Goal: Complete application form

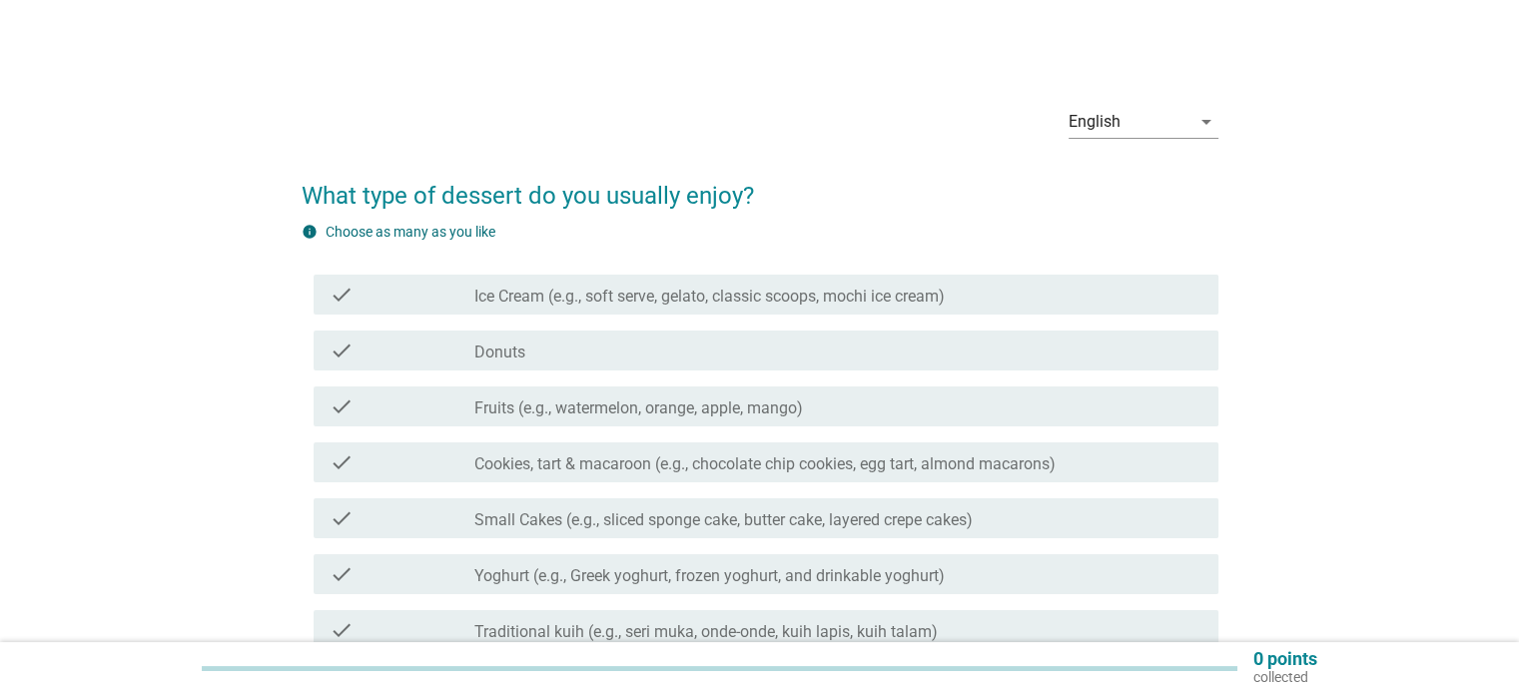
click at [815, 299] on label "Ice Cream (e.g., soft serve, gelato, classic scoops, mochi ice cream)" at bounding box center [709, 297] width 470 height 20
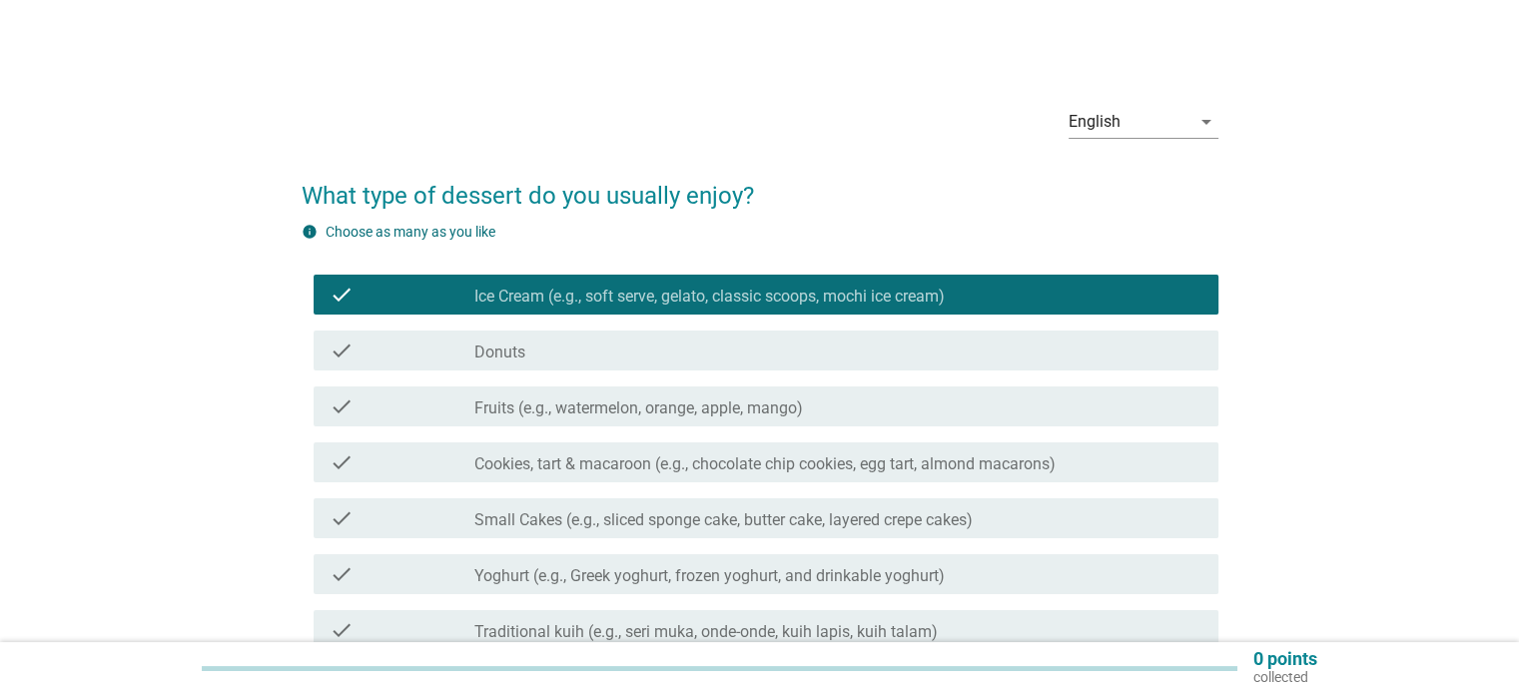
click at [736, 469] on label "Cookies, tart & macaroon (e.g., chocolate chip cookies, egg tart, almond macaro…" at bounding box center [764, 464] width 581 height 20
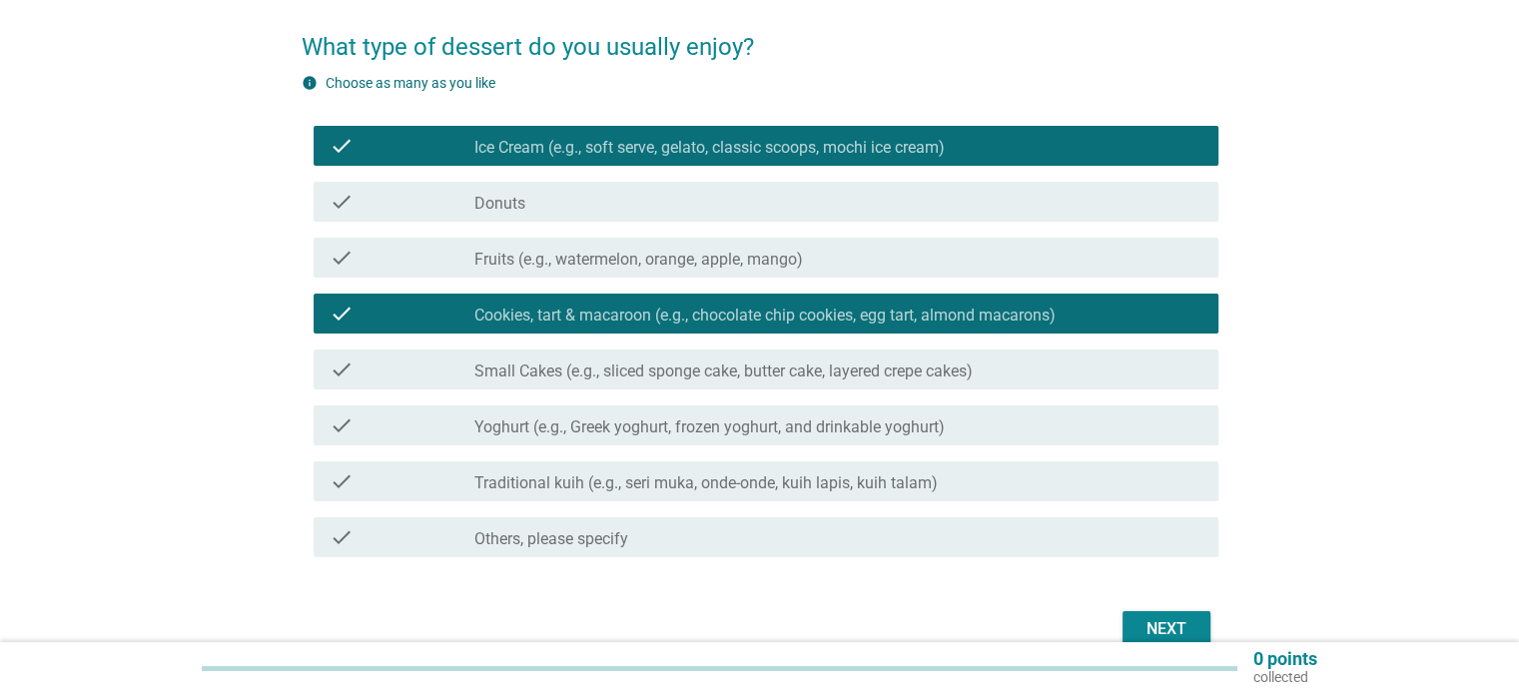
scroll to position [200, 0]
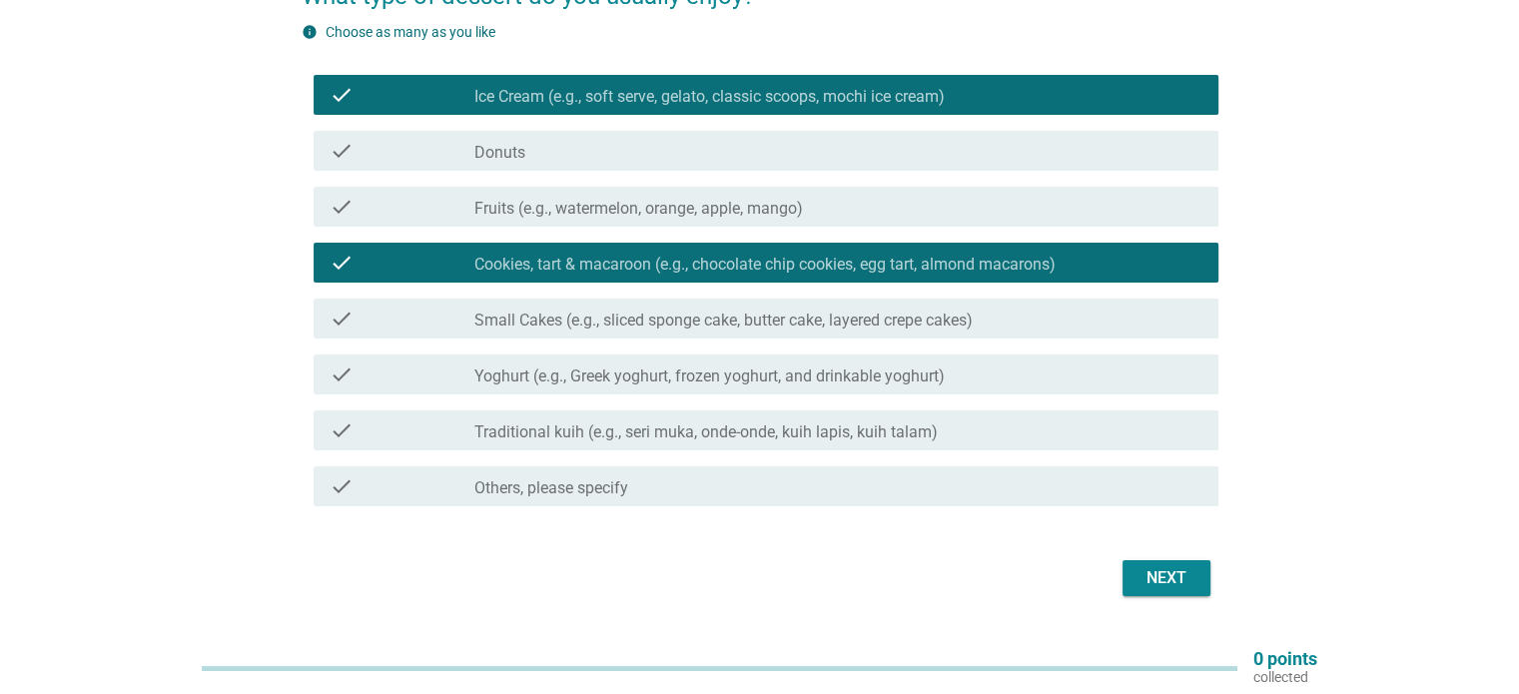
click at [714, 430] on label "Traditional kuih (e.g., seri muka, onde-onde, kuih lapis, kuih talam)" at bounding box center [705, 432] width 463 height 20
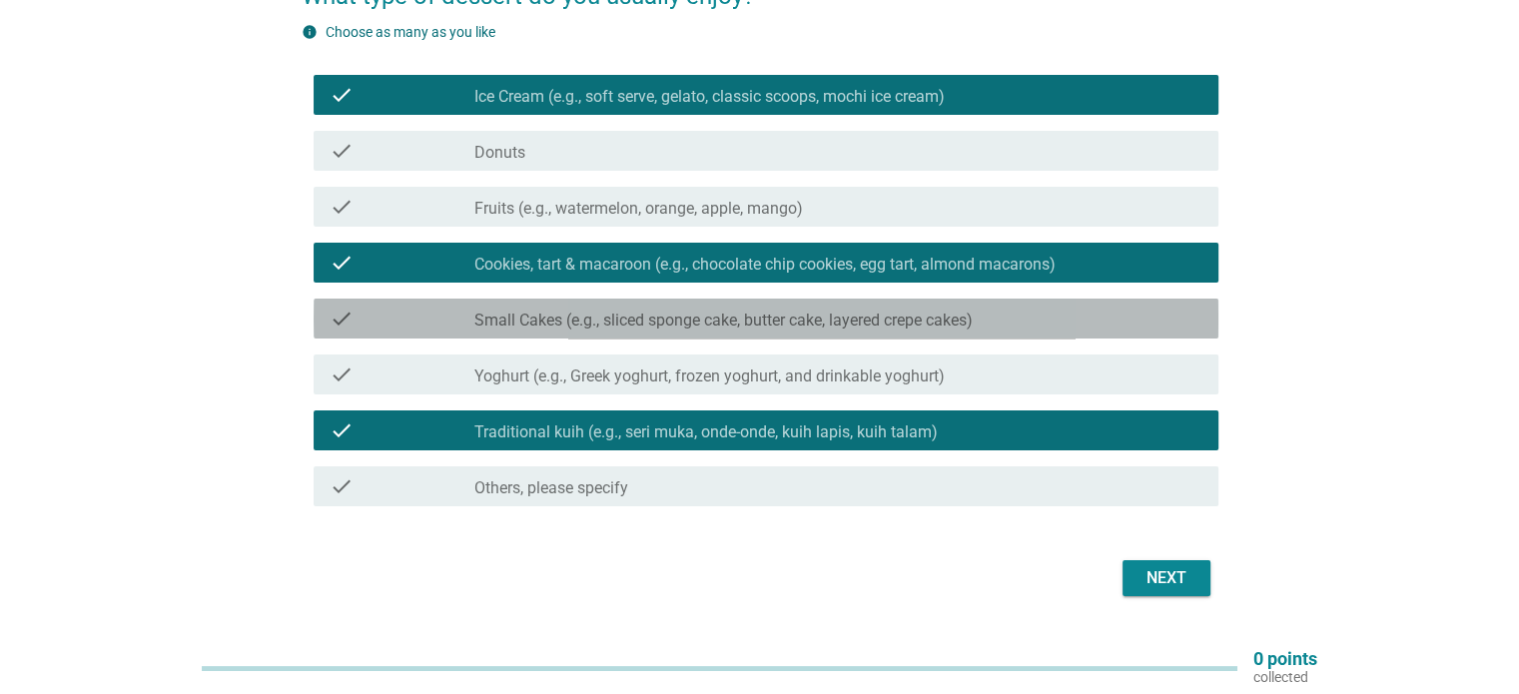
click at [699, 327] on label "Small Cakes (e.g., sliced sponge cake, butter cake, layered crepe cakes)" at bounding box center [723, 321] width 498 height 20
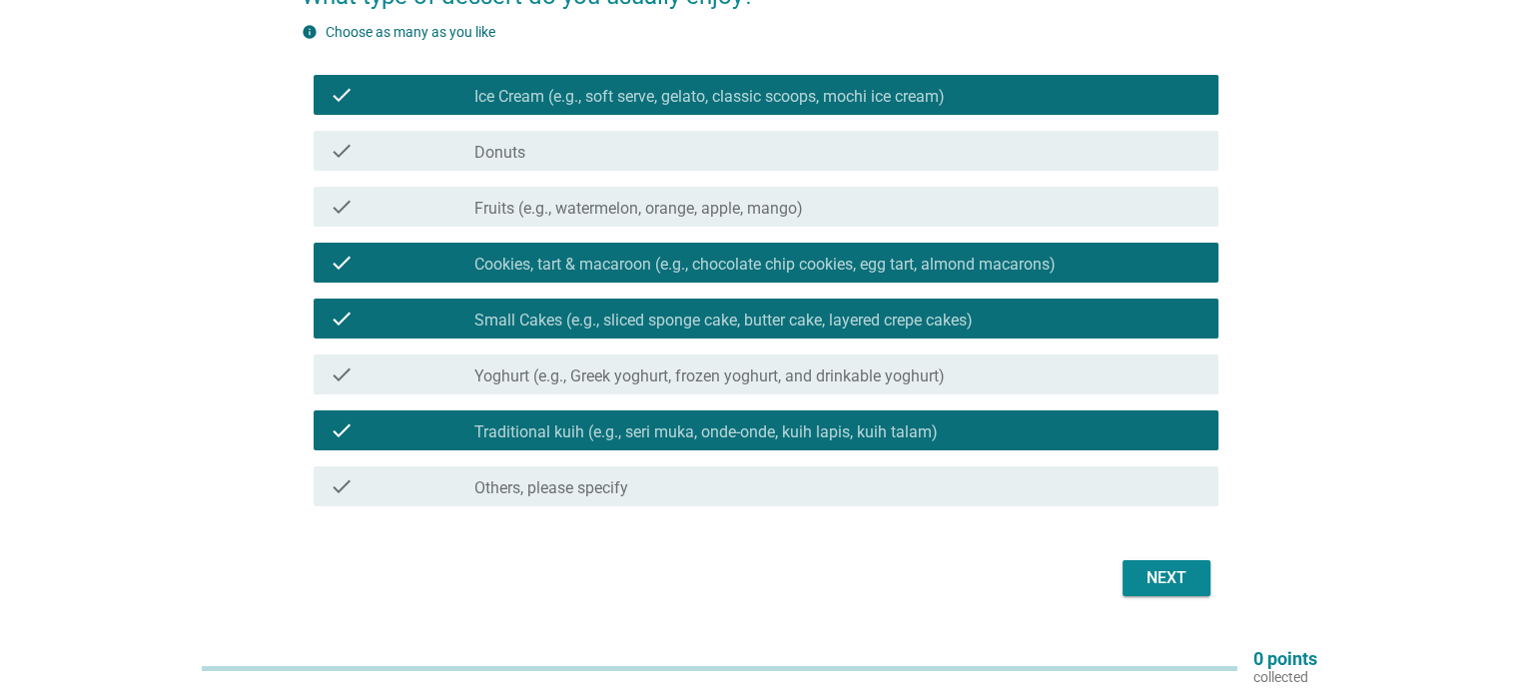
click at [845, 153] on div "check_box_outline_blank Donuts" at bounding box center [837, 151] width 727 height 24
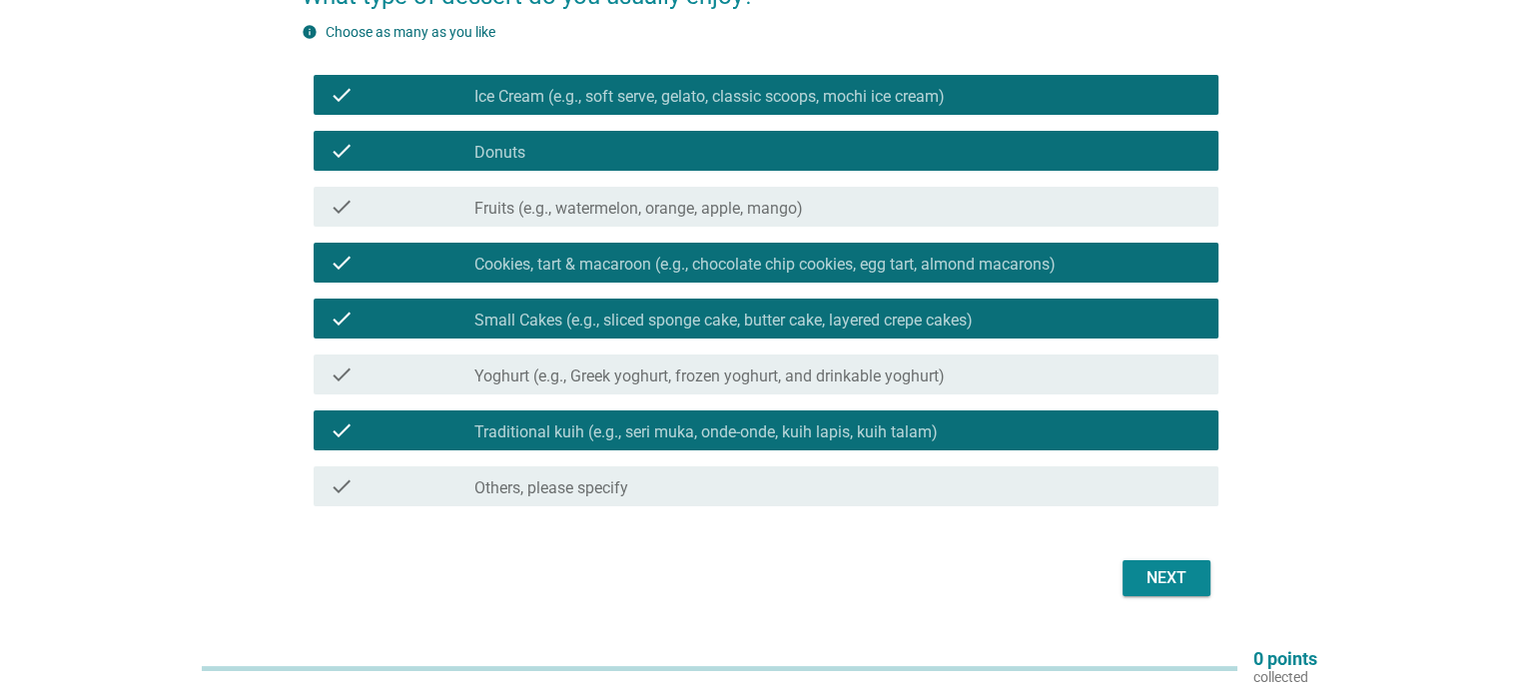
click at [1184, 570] on div "Next" at bounding box center [1166, 578] width 56 height 24
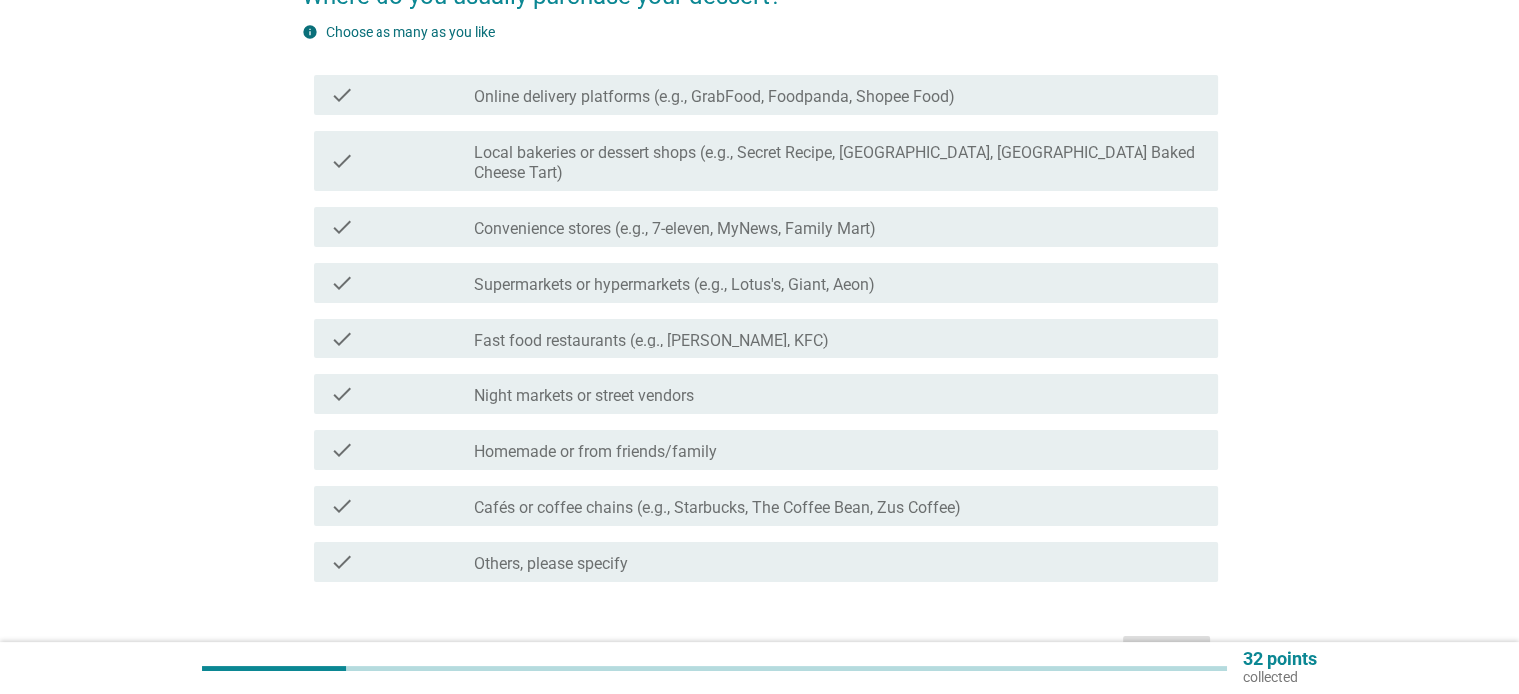
scroll to position [0, 0]
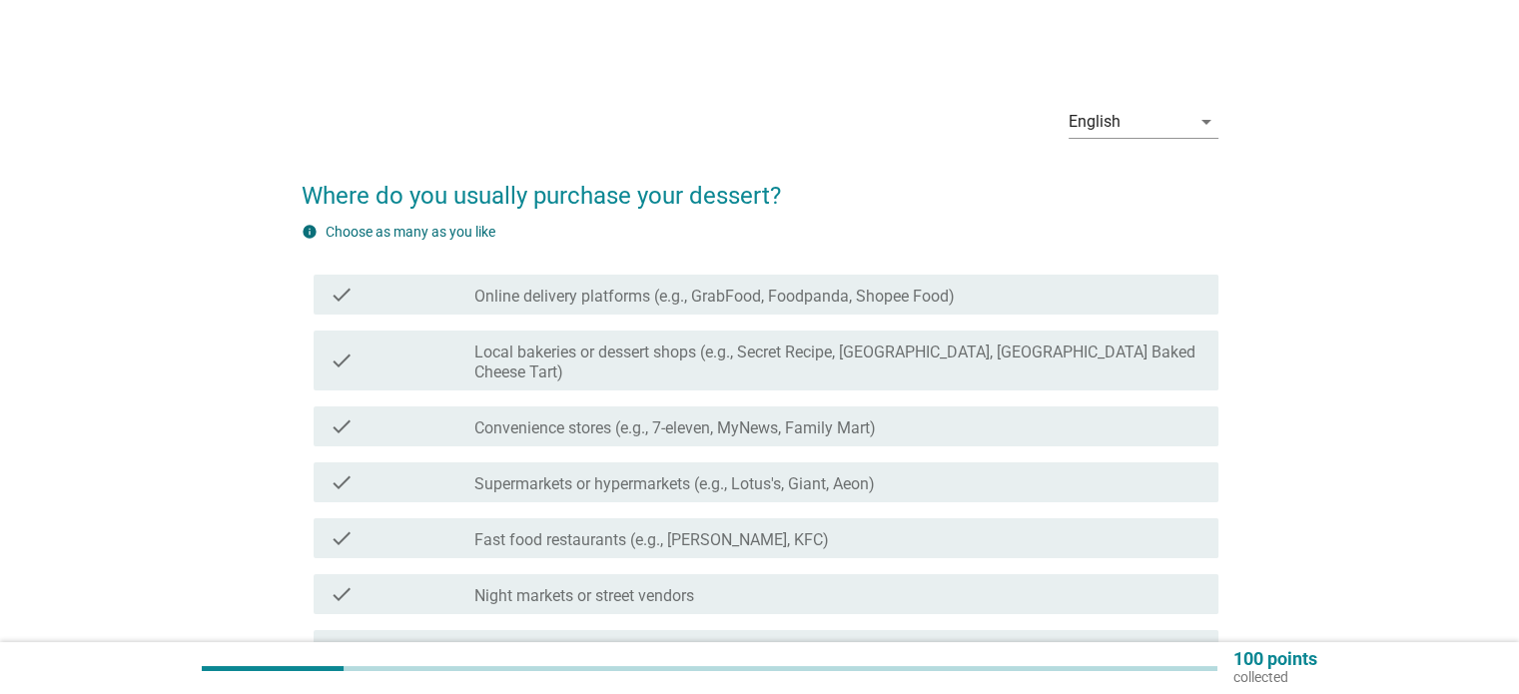
click at [815, 474] on label "Supermarkets or hypermarkets (e.g., Lotus's, Giant, Aeon)" at bounding box center [674, 484] width 400 height 20
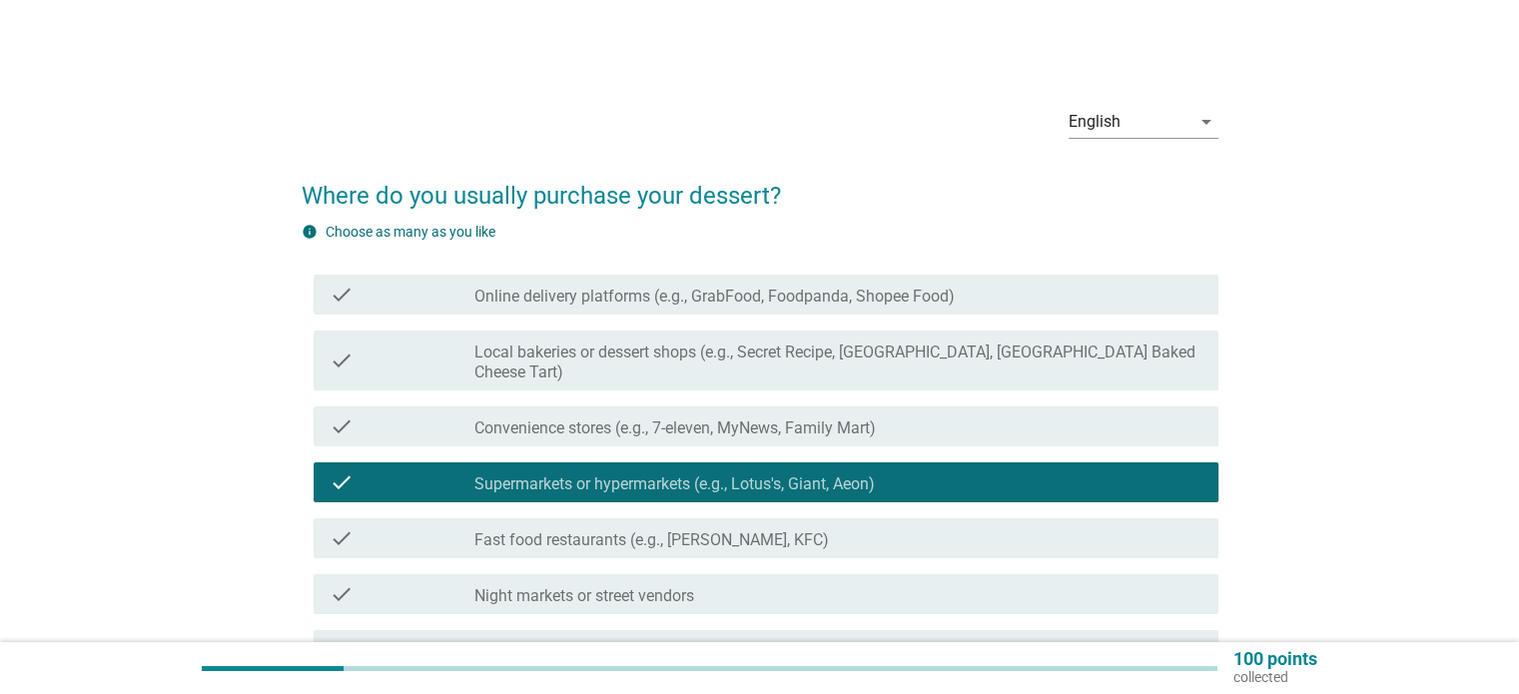
click at [818, 406] on div "check check_box_outline_blank Convenience stores (e.g., 7-eleven, MyNews, Famil…" at bounding box center [766, 426] width 905 height 40
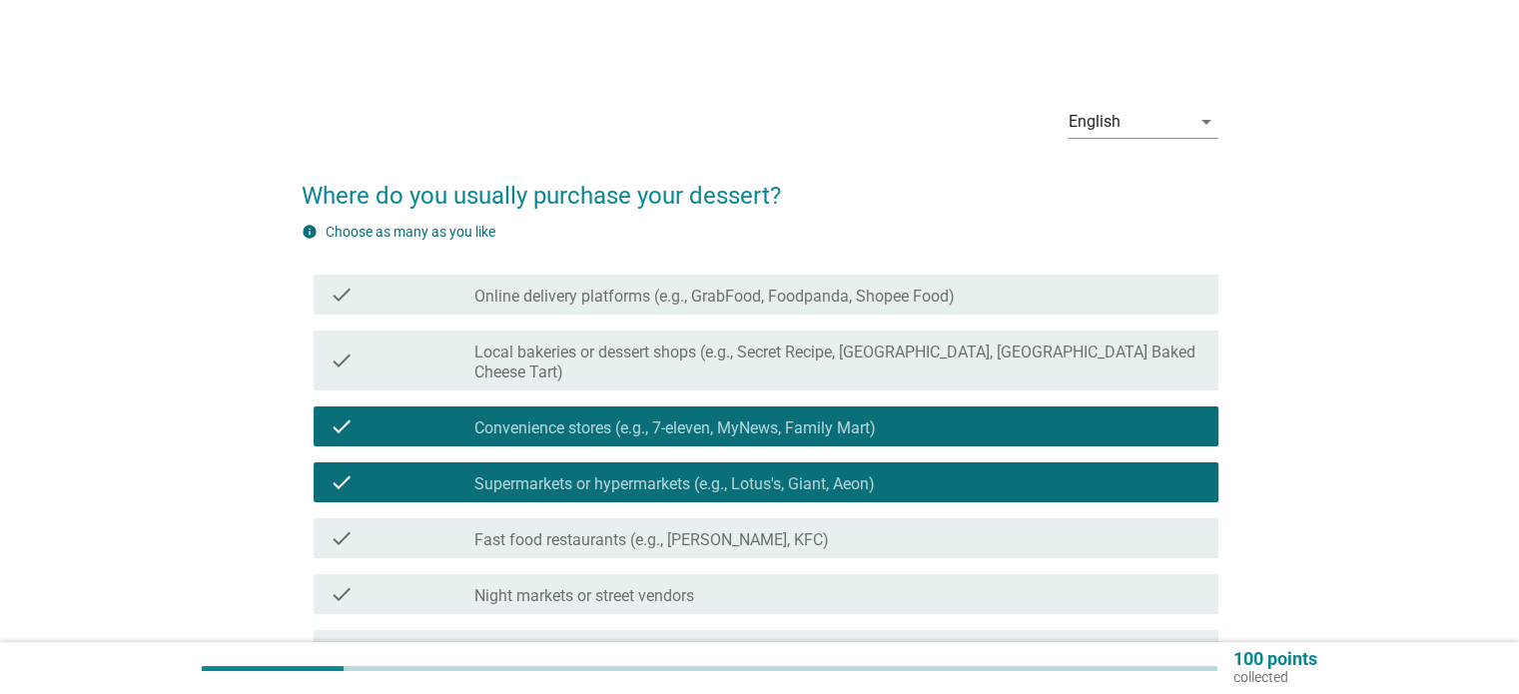
click at [822, 351] on label "Local bakeries or dessert shops (e.g., Secret Recipe, [GEOGRAPHIC_DATA], [GEOGR…" at bounding box center [837, 363] width 727 height 40
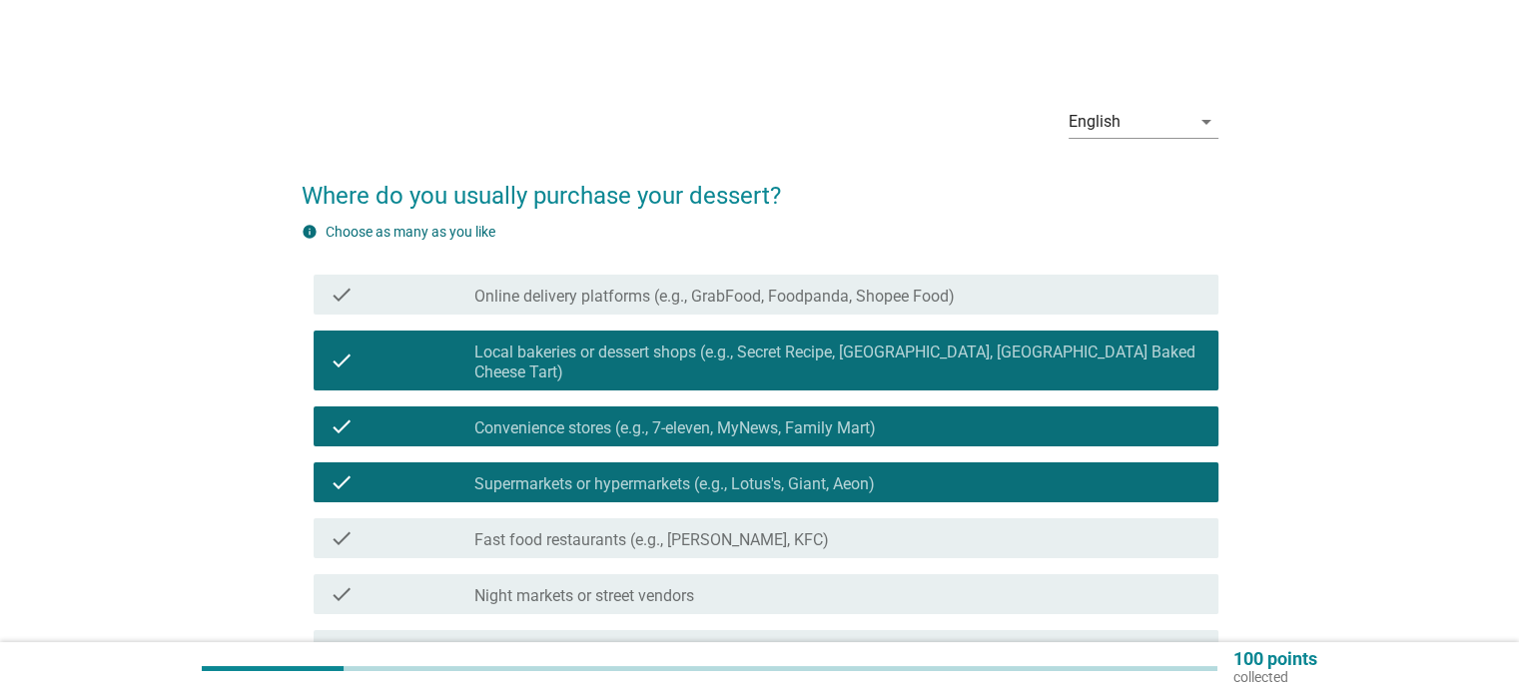
click at [830, 303] on label "Online delivery platforms (e.g., GrabFood, Foodpanda, Shopee Food)" at bounding box center [714, 297] width 480 height 20
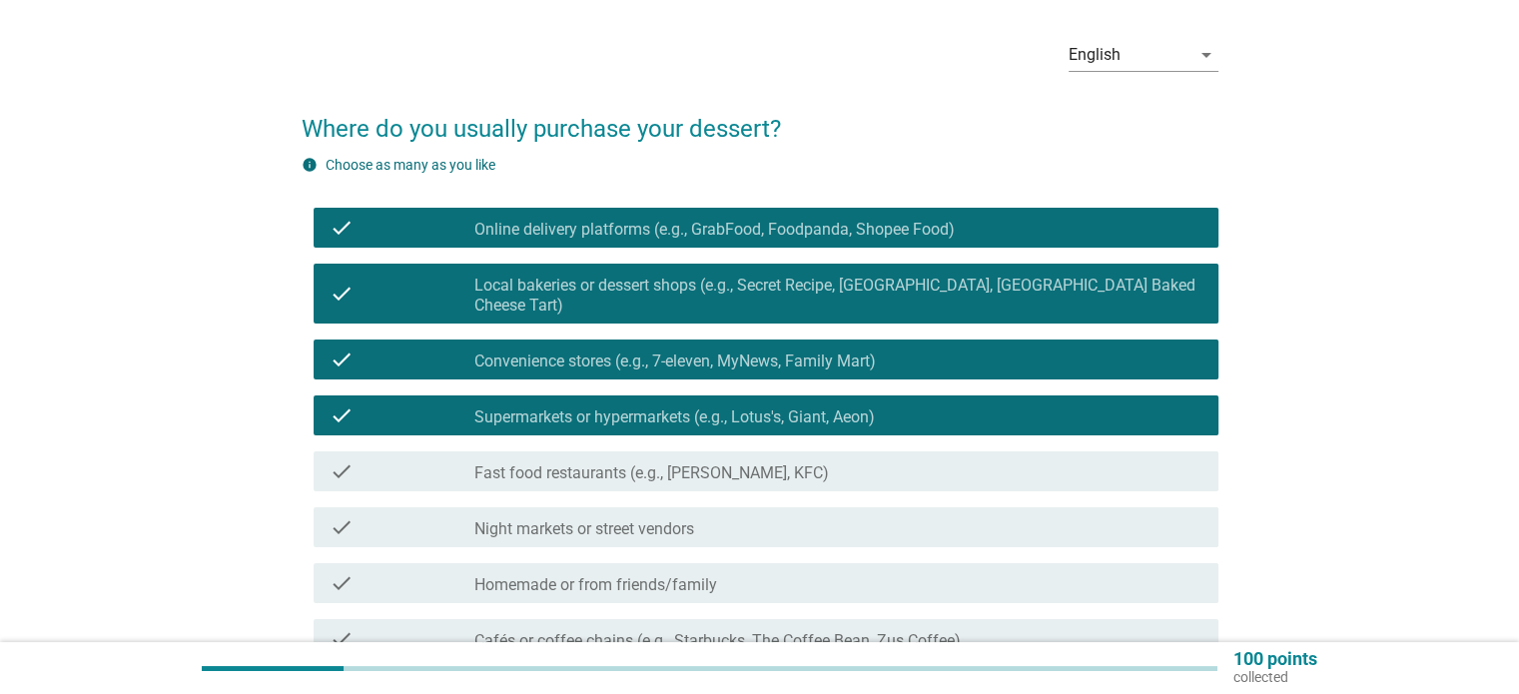
scroll to position [200, 0]
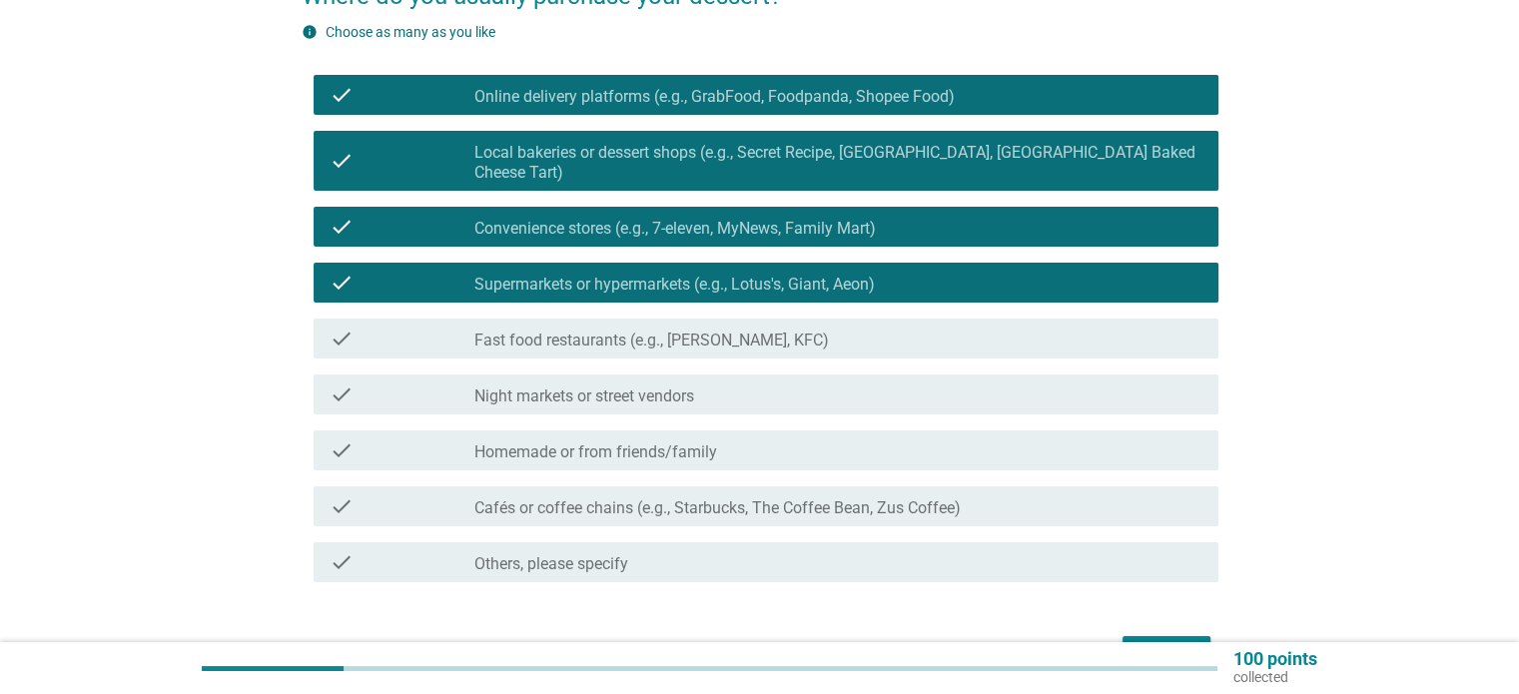
click at [1142, 642] on div "Next" at bounding box center [1166, 654] width 56 height 24
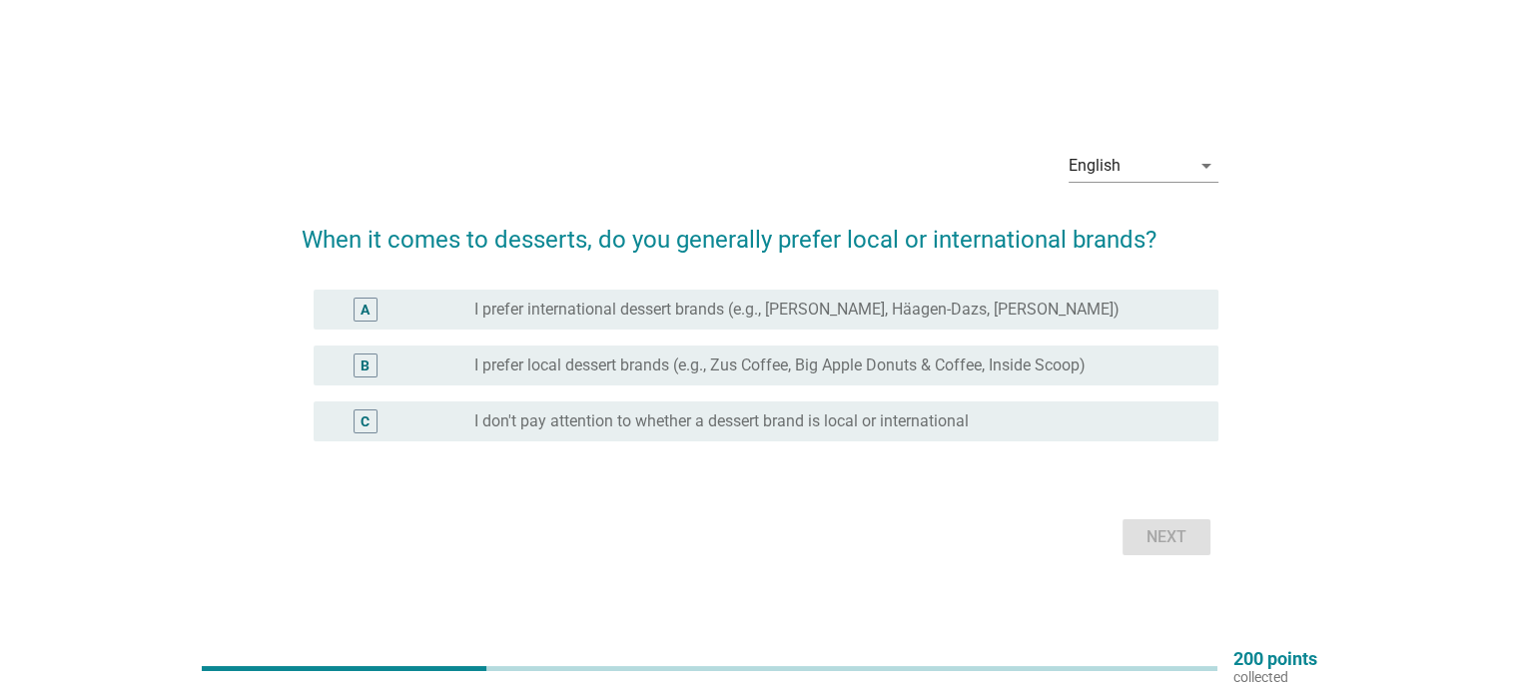
click at [805, 434] on div "C radio_button_unchecked I don't pay attention to whether a dessert brand is lo…" at bounding box center [766, 421] width 905 height 40
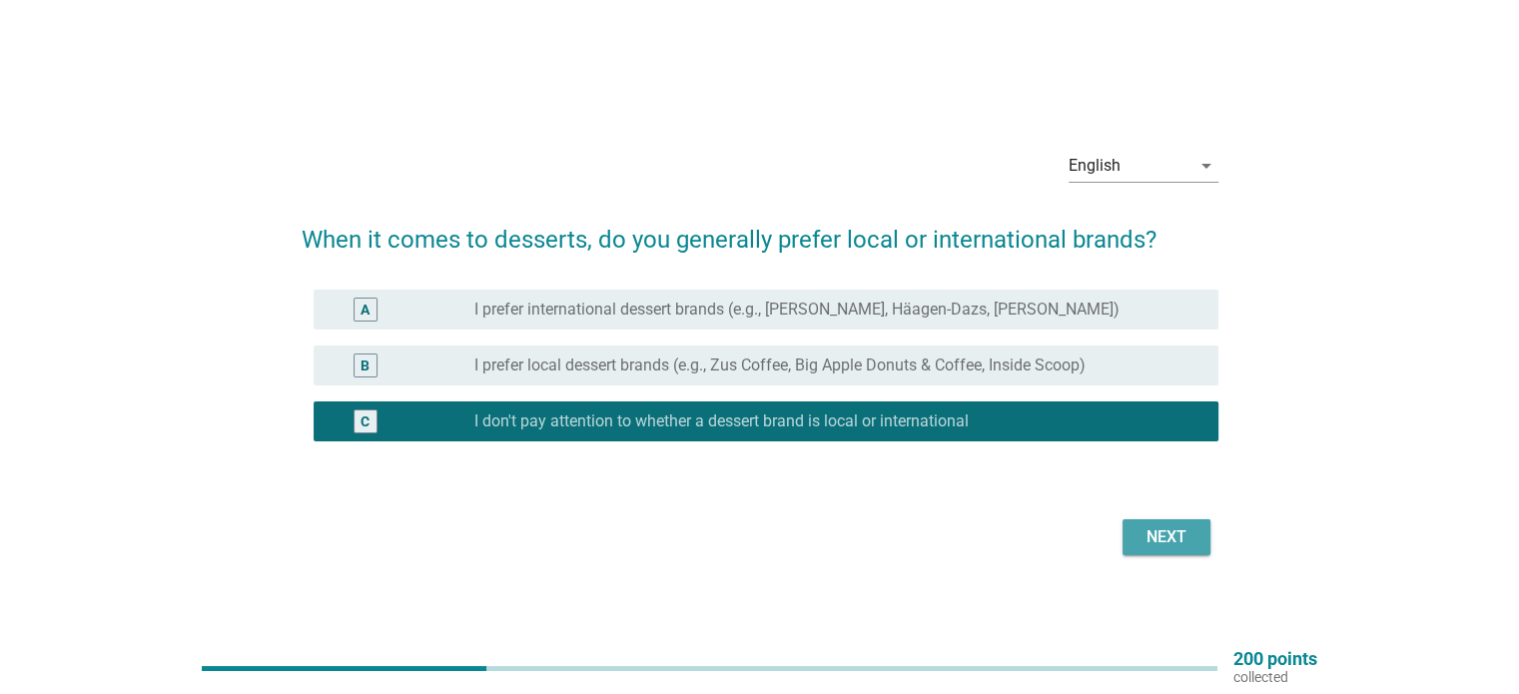
click at [1143, 538] on div "Next" at bounding box center [1166, 537] width 56 height 24
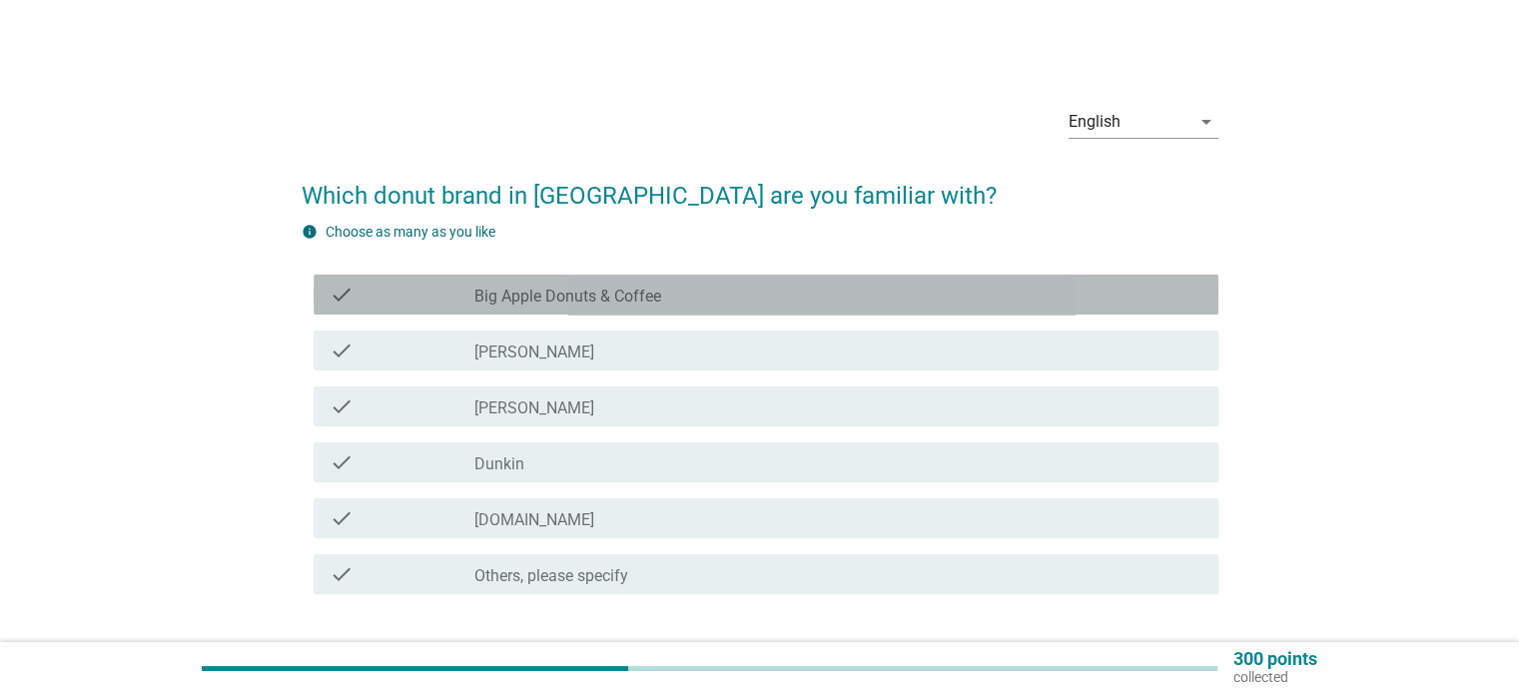
click at [723, 287] on div "check_box_outline_blank Big Apple Donuts & Coffee" at bounding box center [837, 295] width 727 height 24
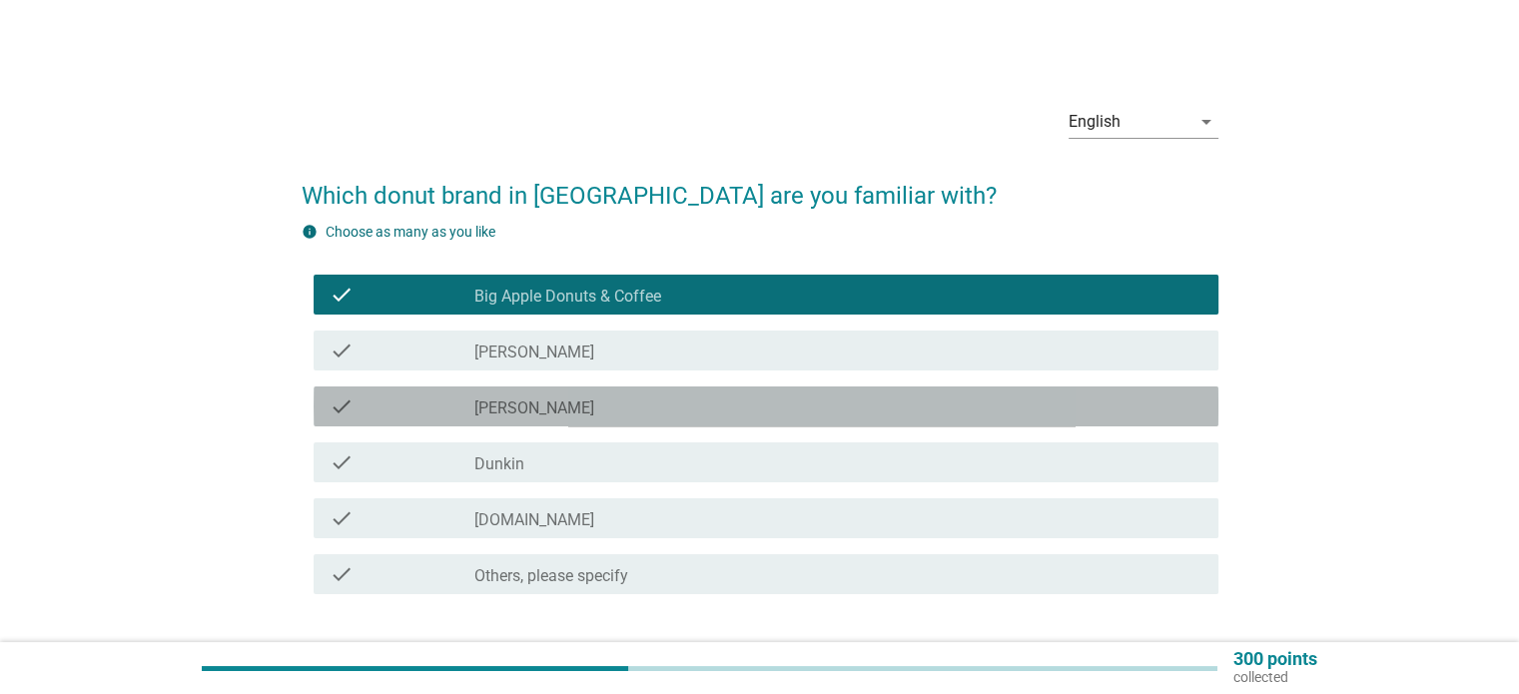
click at [708, 408] on div "check_box_outline_blank [PERSON_NAME]" at bounding box center [837, 406] width 727 height 24
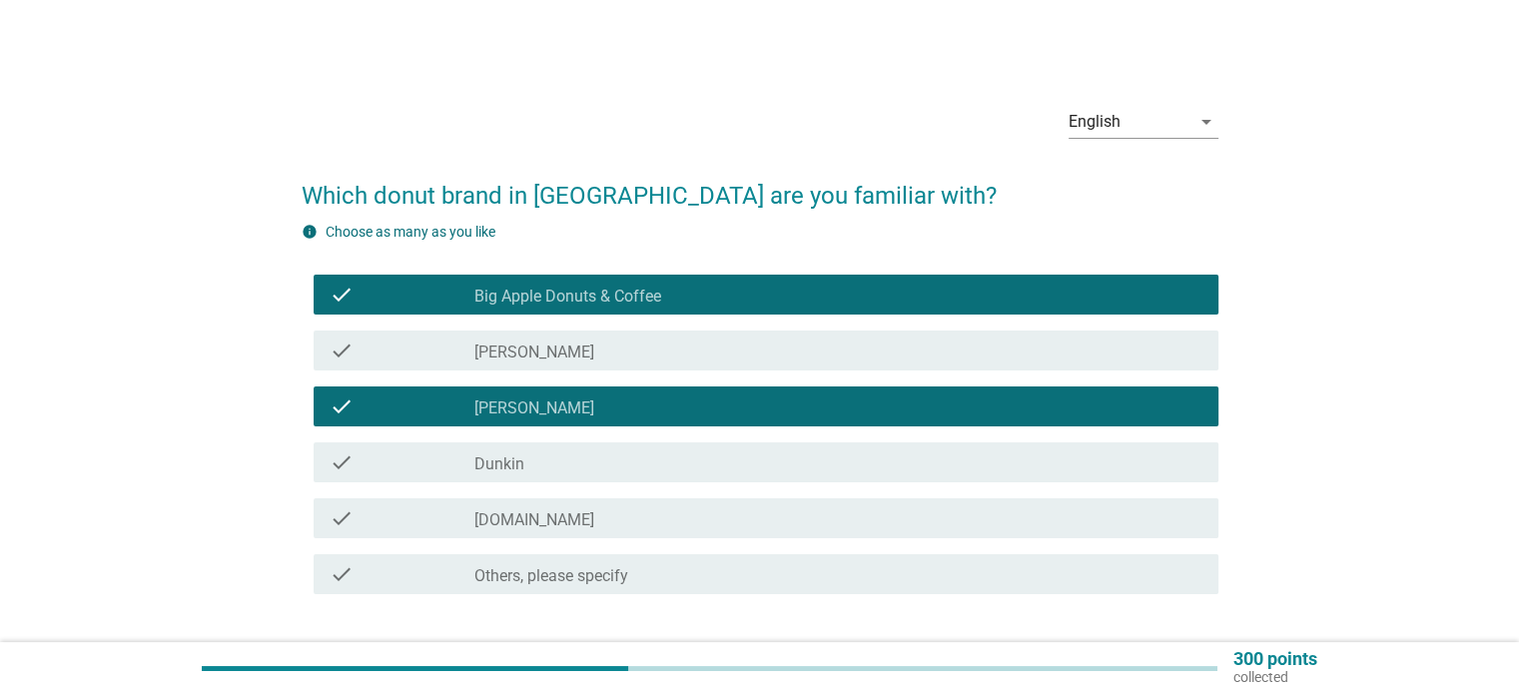
click at [691, 465] on div "check_box_outline_blank Dunkin" at bounding box center [837, 462] width 727 height 24
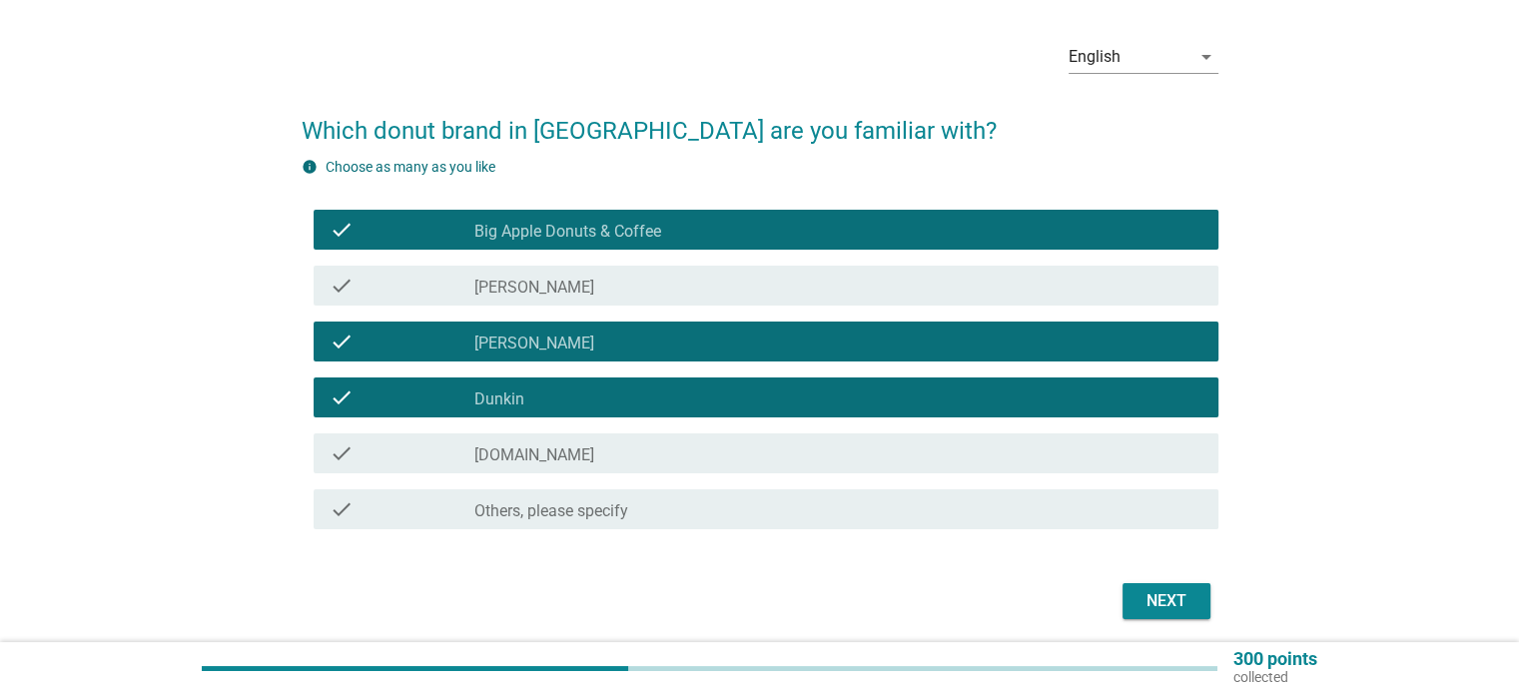
scroll to position [100, 0]
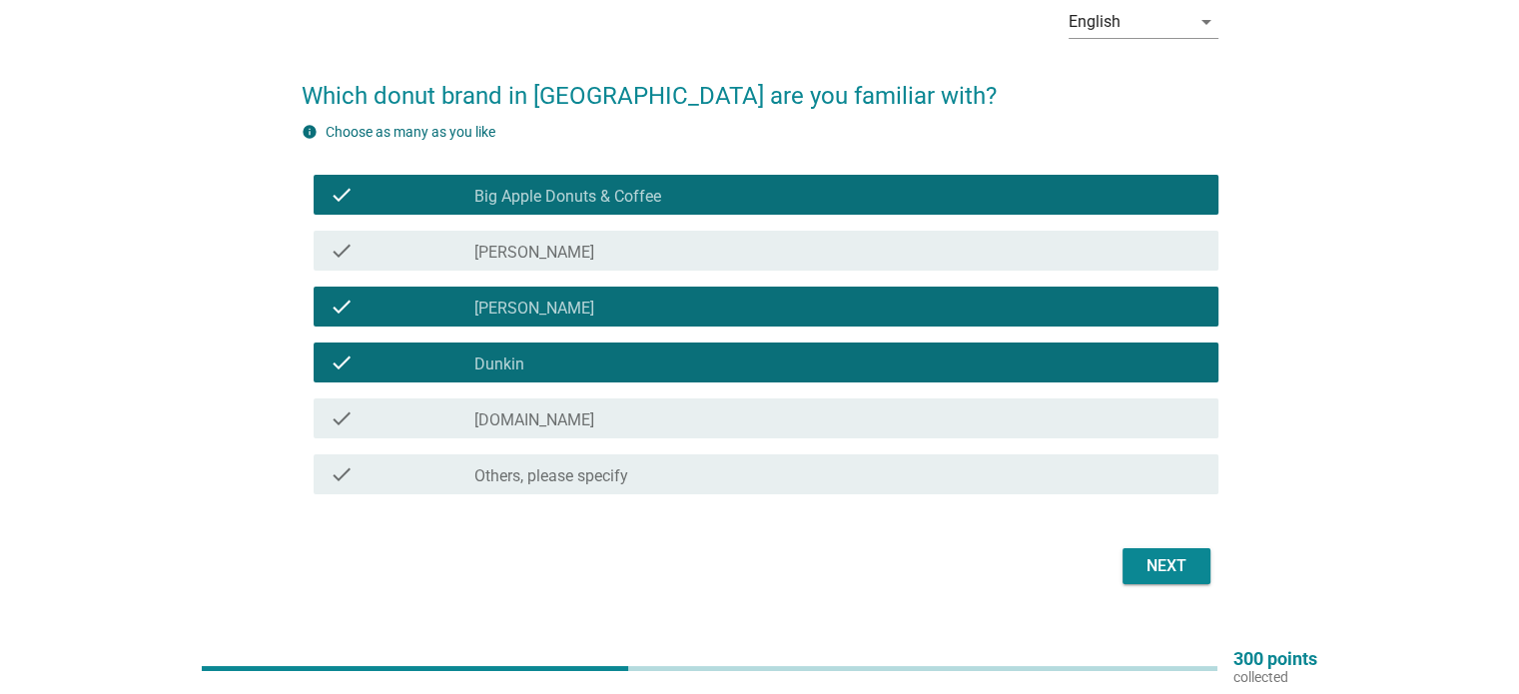
click at [1170, 566] on div "Next" at bounding box center [1166, 566] width 56 height 24
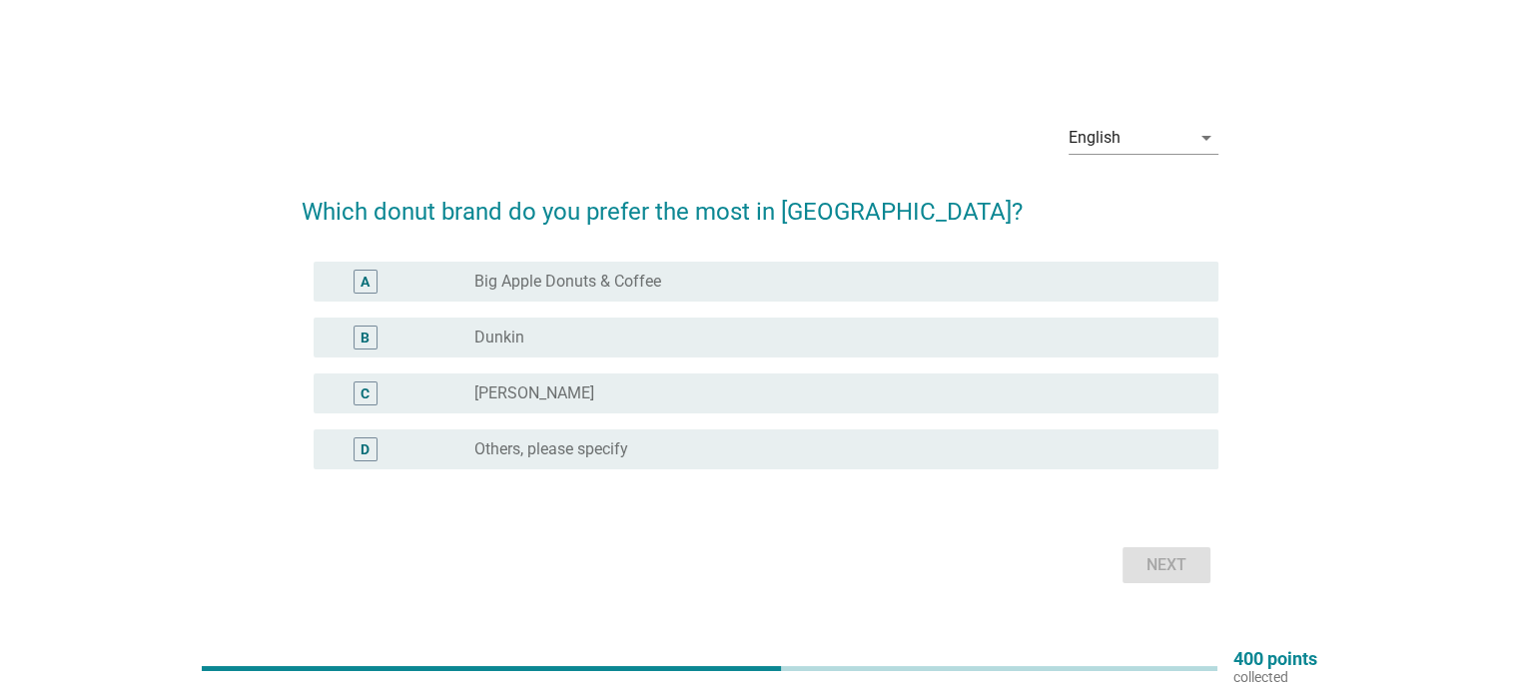
click at [771, 389] on div "radio_button_unchecked [PERSON_NAME]" at bounding box center [829, 393] width 711 height 20
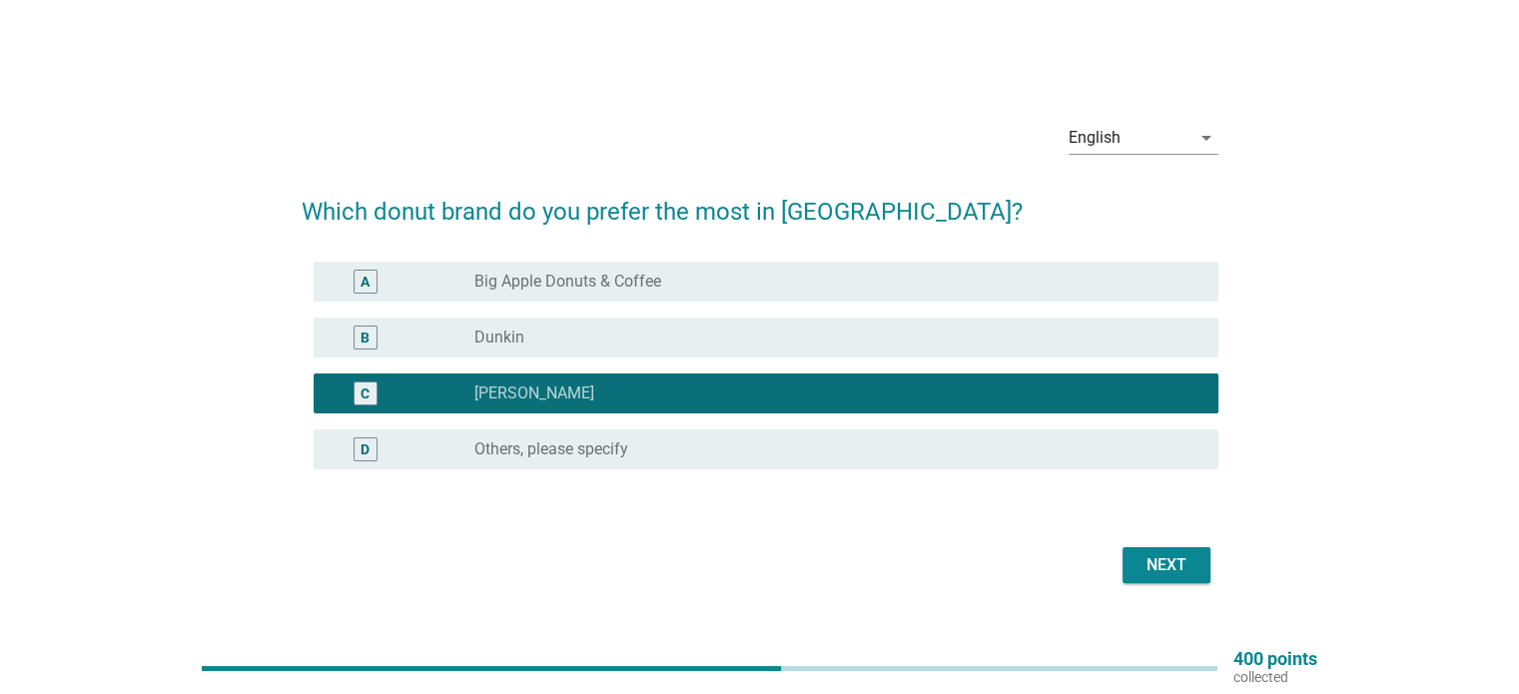
click at [1182, 565] on div "Next" at bounding box center [1166, 565] width 56 height 24
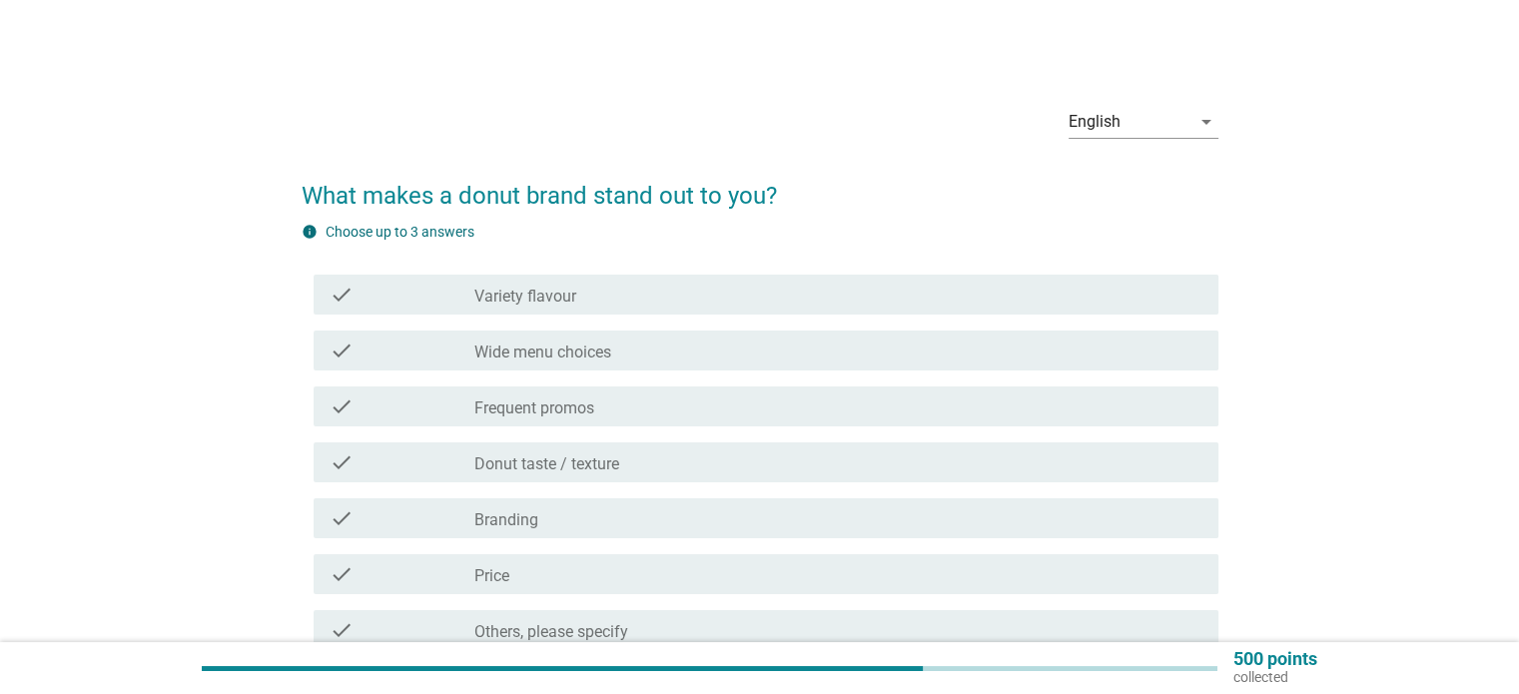
click at [668, 299] on div "check_box_outline_blank Variety flavour" at bounding box center [837, 295] width 727 height 24
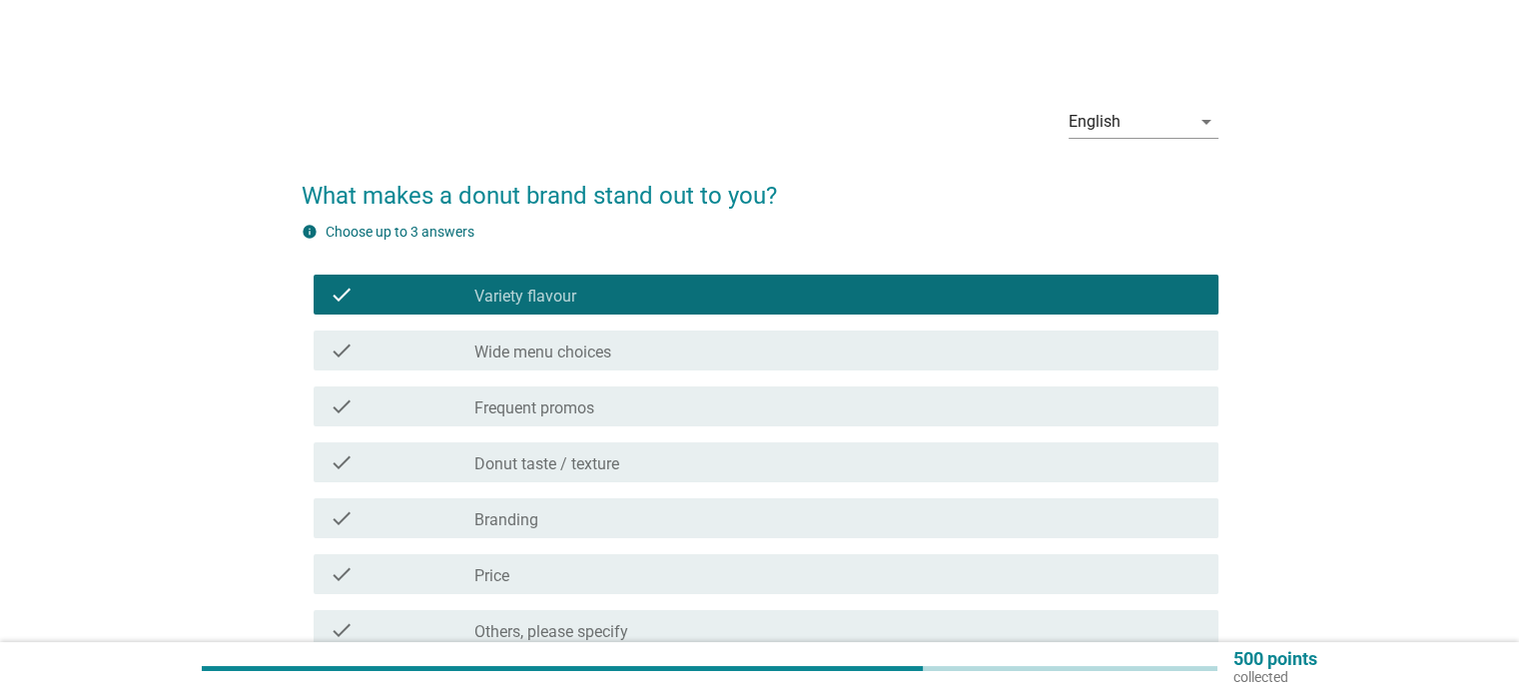
click at [679, 395] on div "check_box_outline_blank Frequent promos" at bounding box center [837, 406] width 727 height 24
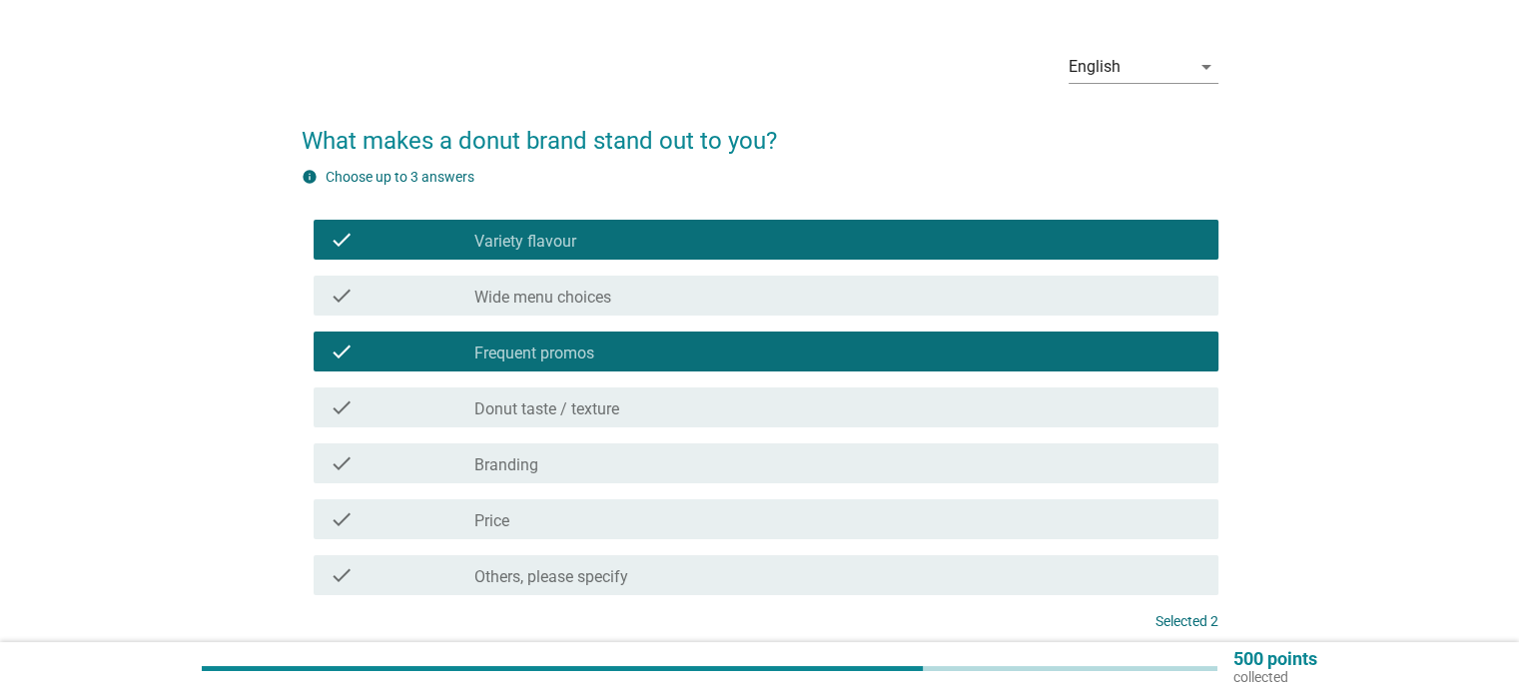
scroll to position [100, 0]
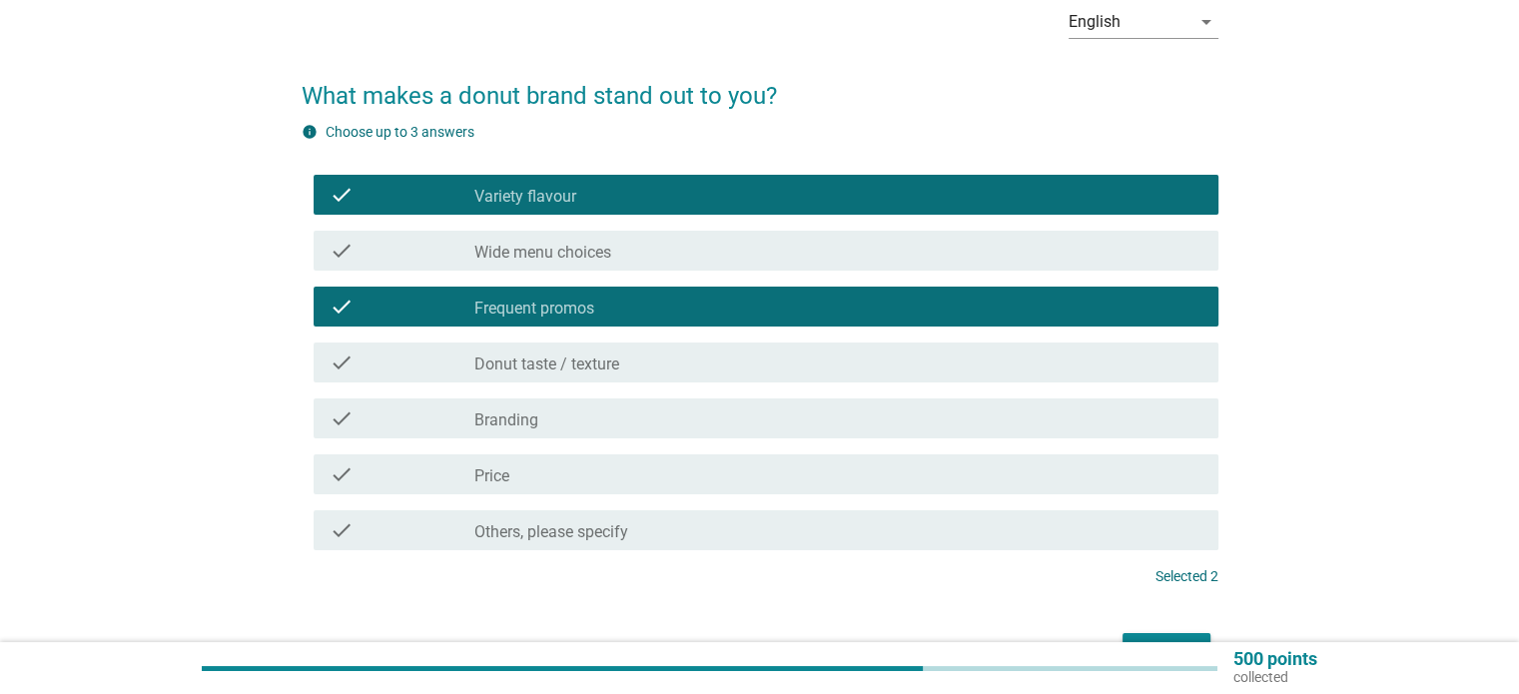
click at [669, 359] on div "check_box_outline_blank Donut taste / texture" at bounding box center [837, 363] width 727 height 24
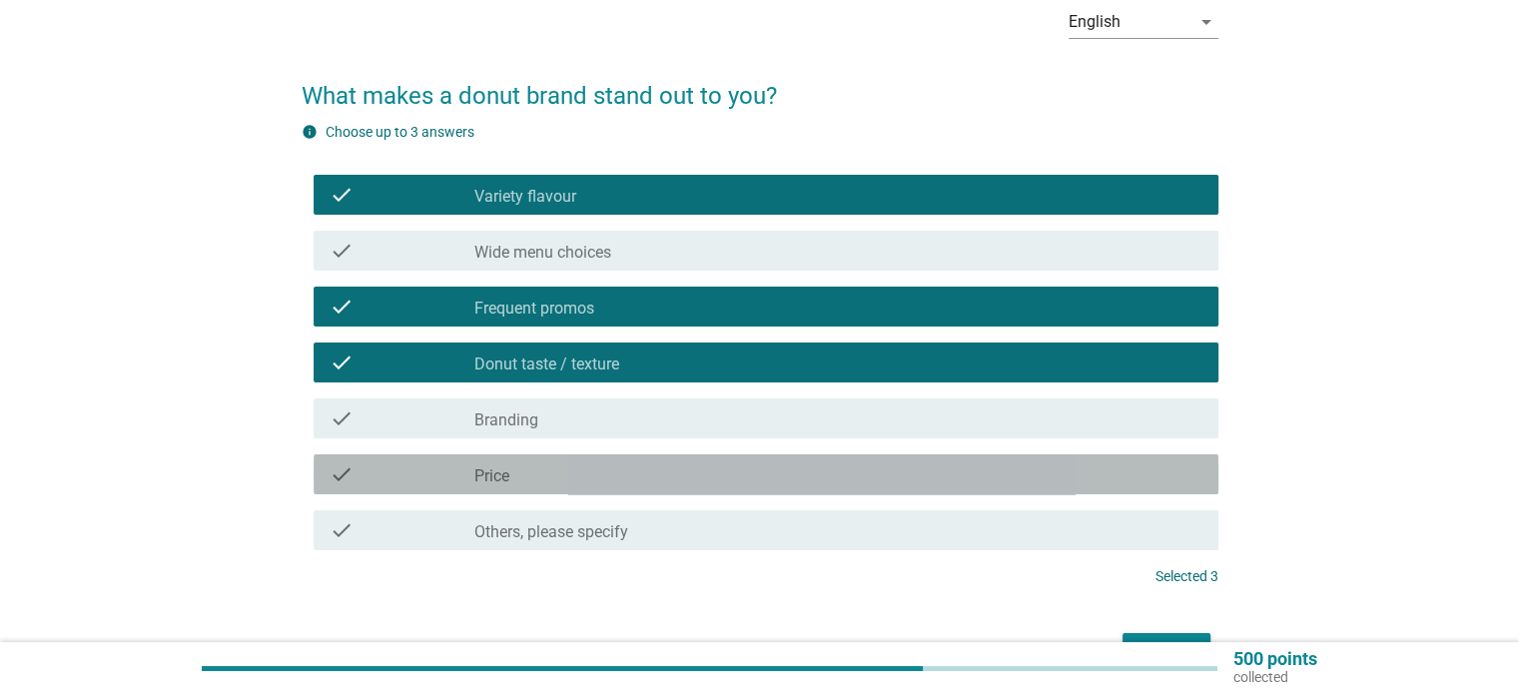
click at [636, 478] on div "check_box_outline_blank Price" at bounding box center [837, 474] width 727 height 24
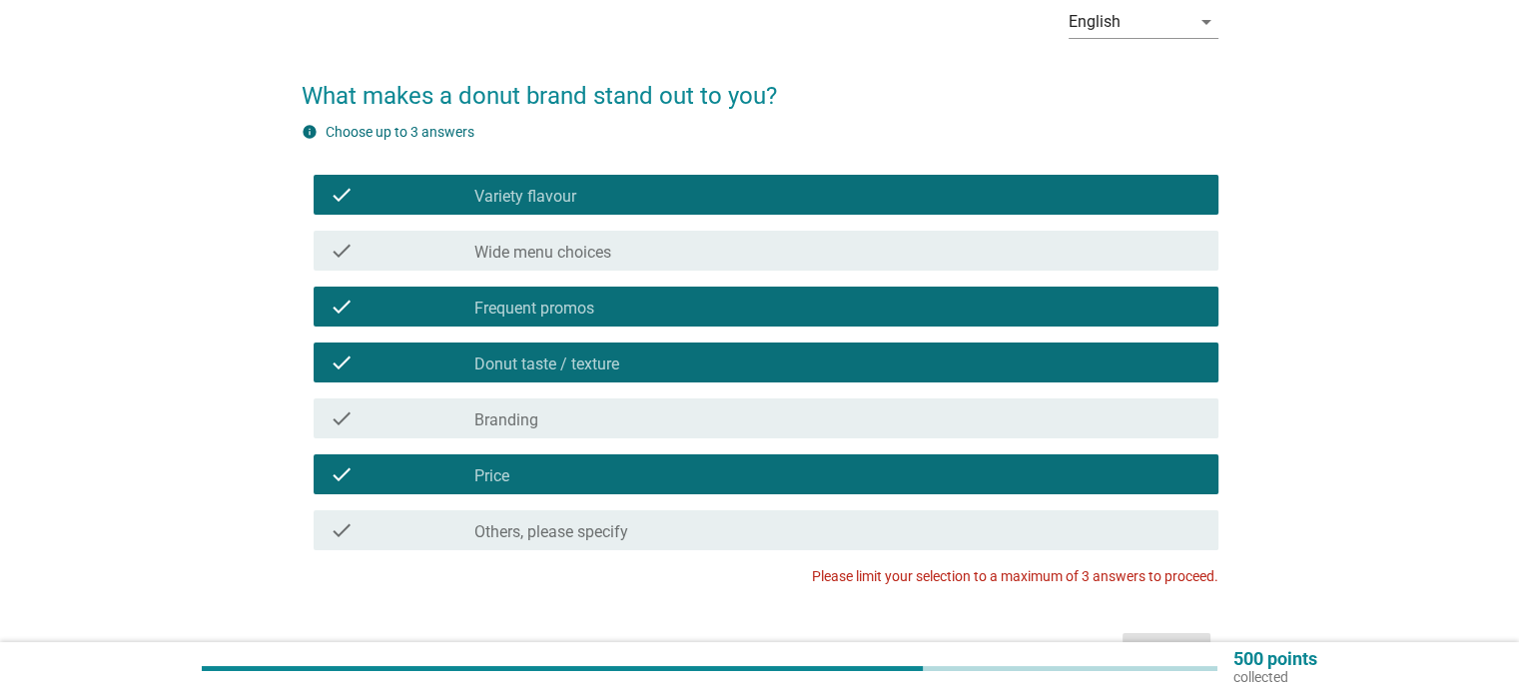
click at [858, 466] on div "check_box_outline_blank Price" at bounding box center [837, 474] width 727 height 24
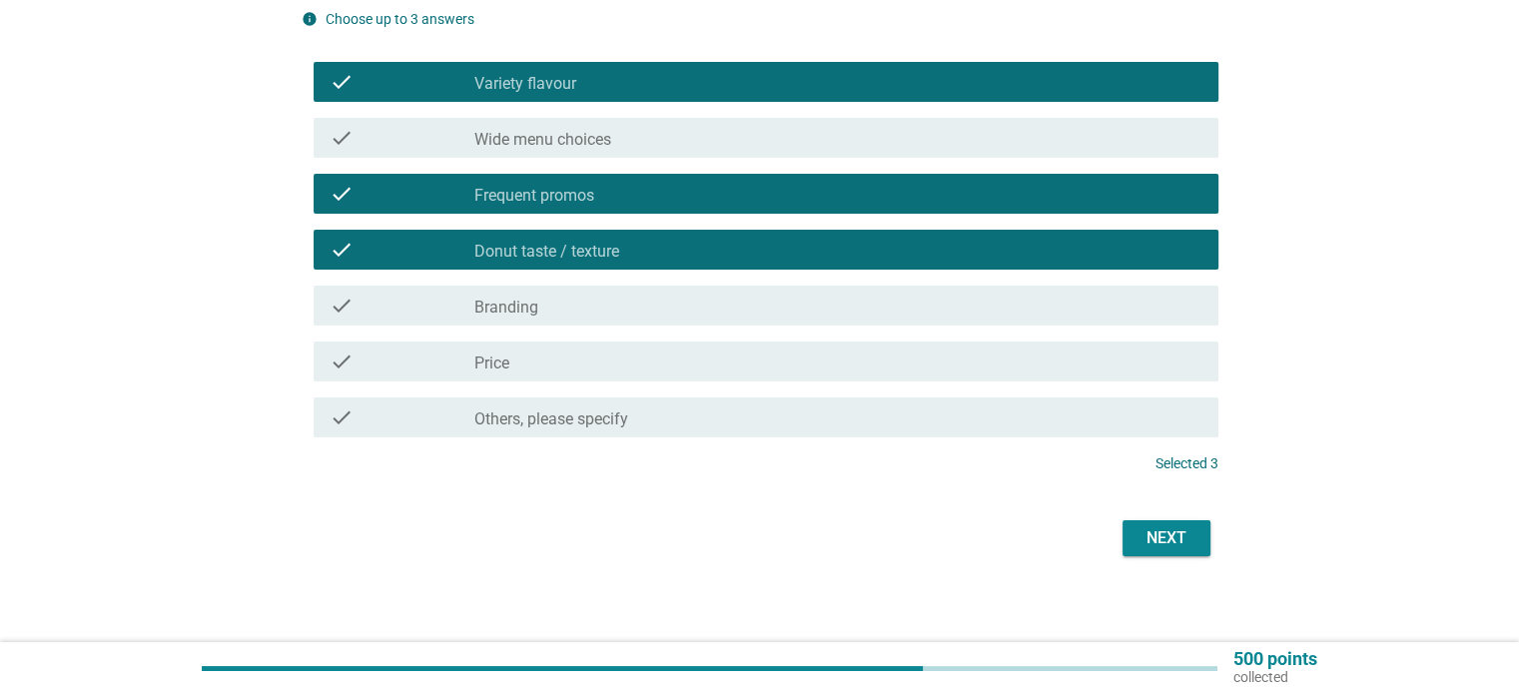
scroll to position [223, 0]
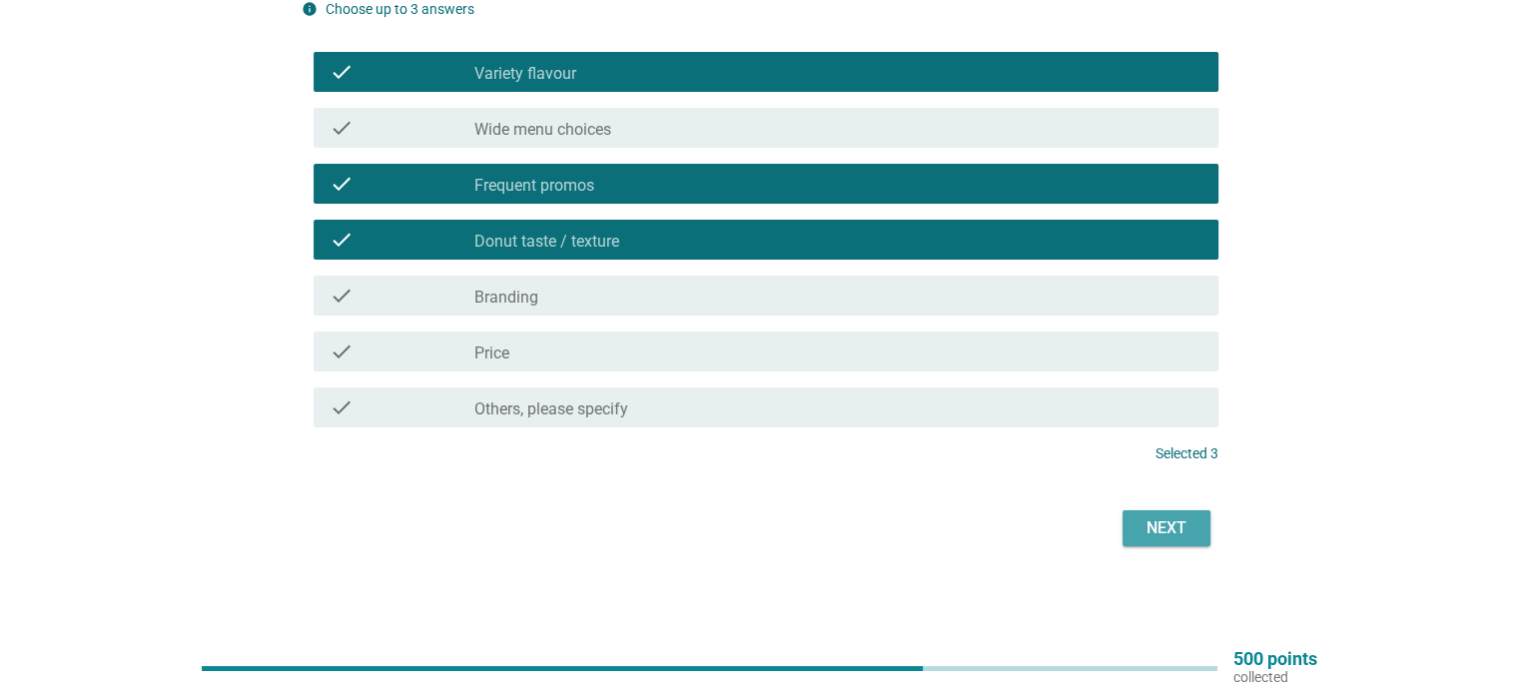
click at [1182, 534] on div "Next" at bounding box center [1166, 528] width 56 height 24
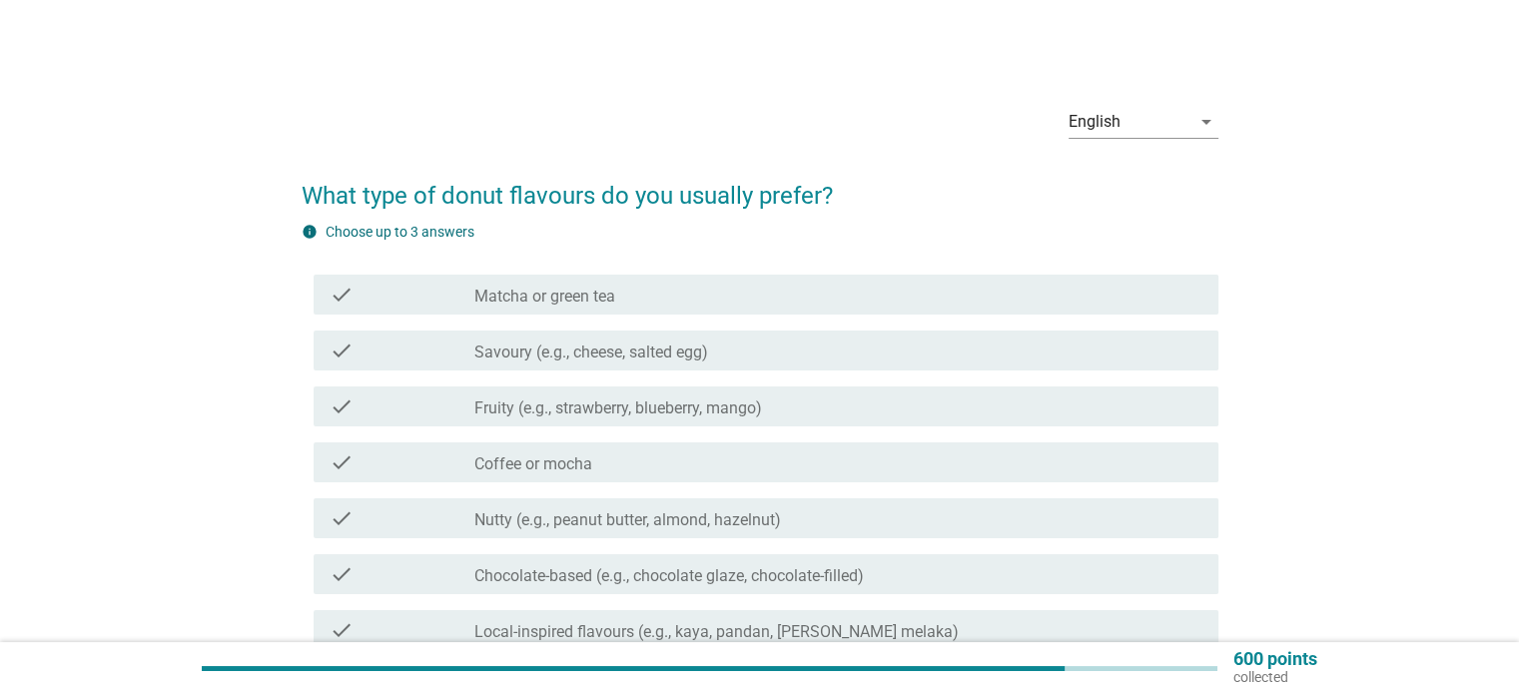
click at [779, 355] on div "check_box_outline_blank Savoury (e.g., cheese, salted egg)" at bounding box center [837, 351] width 727 height 24
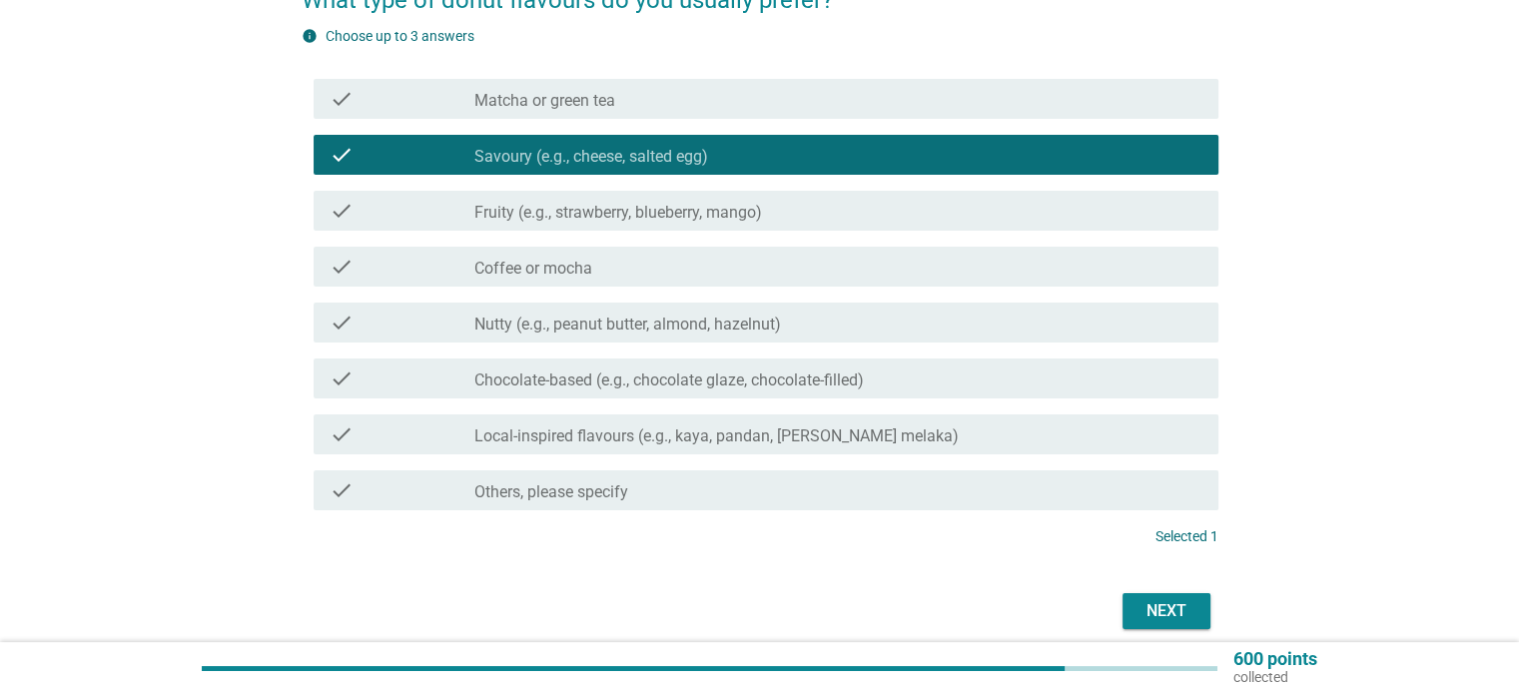
scroll to position [200, 0]
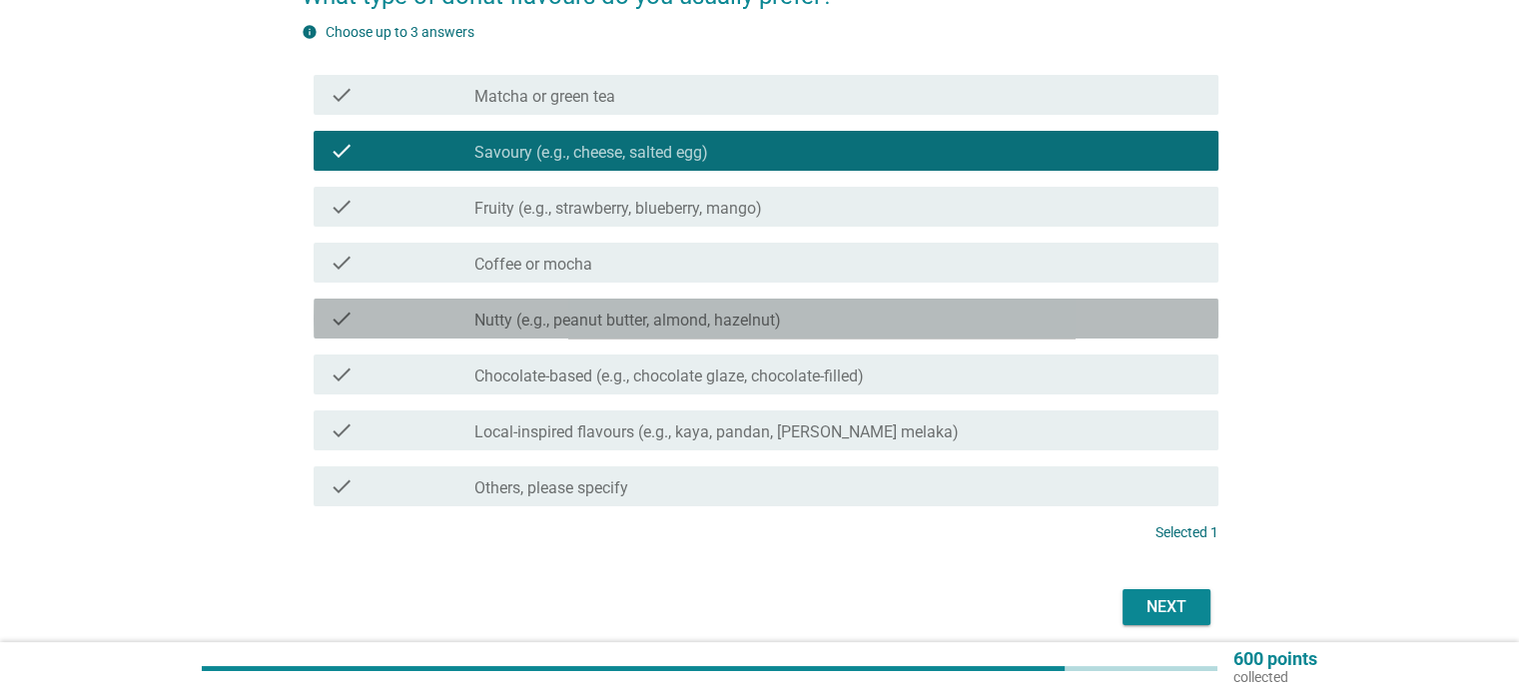
click at [747, 322] on label "Nutty (e.g., peanut butter, almond, hazelnut)" at bounding box center [627, 321] width 307 height 20
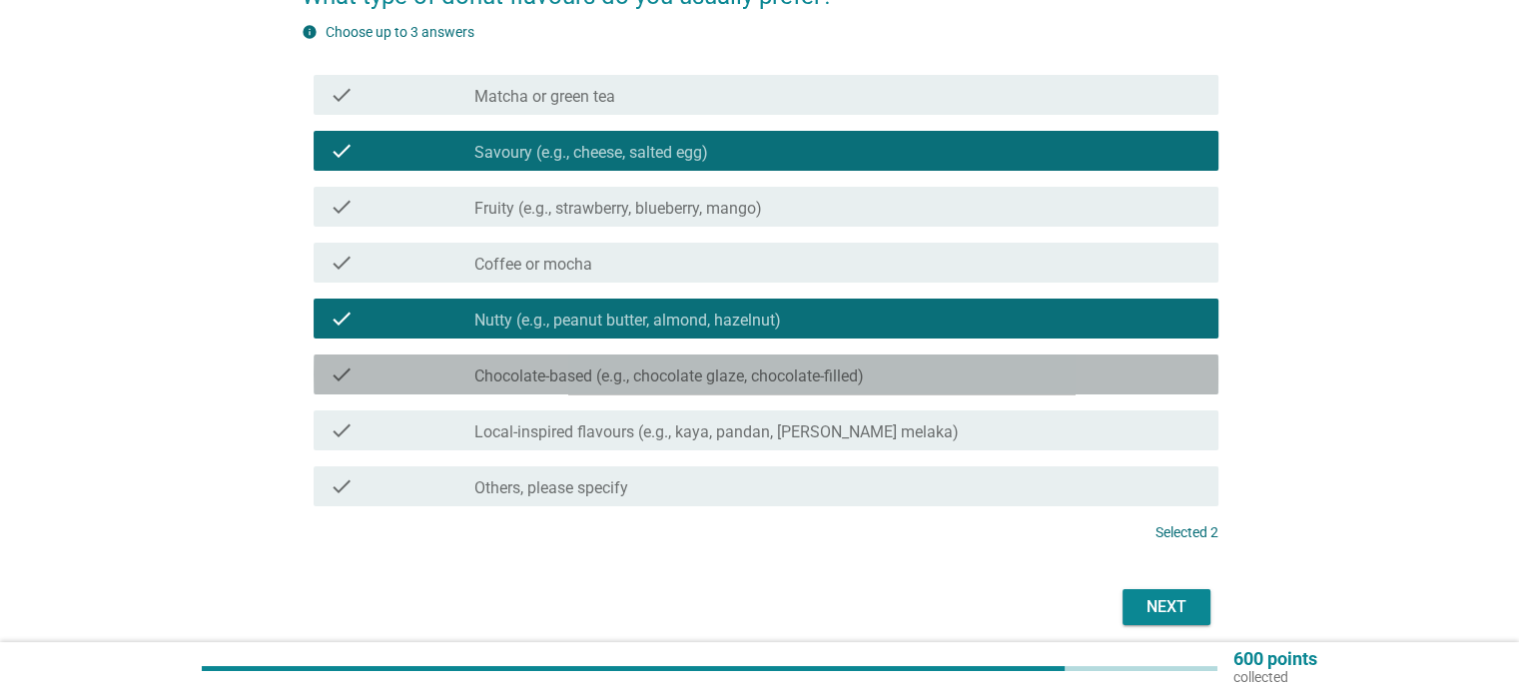
click at [775, 374] on label "Chocolate-based (e.g., chocolate glaze, chocolate-filled)" at bounding box center [668, 376] width 389 height 20
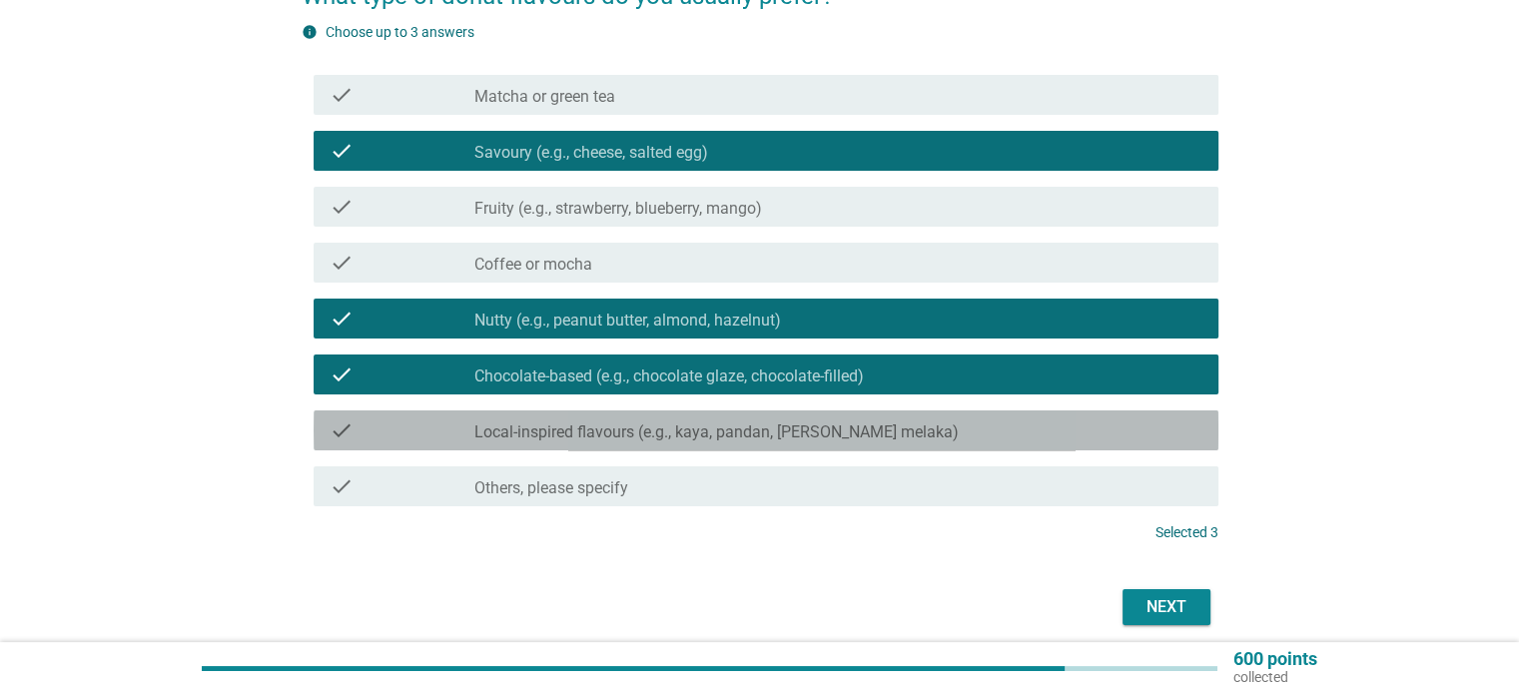
drag, startPoint x: 779, startPoint y: 433, endPoint x: 826, endPoint y: 469, distance: 59.1
click at [779, 434] on label "Local-inspired flavours (e.g., kaya, pandan, [PERSON_NAME] melaka)" at bounding box center [716, 432] width 484 height 20
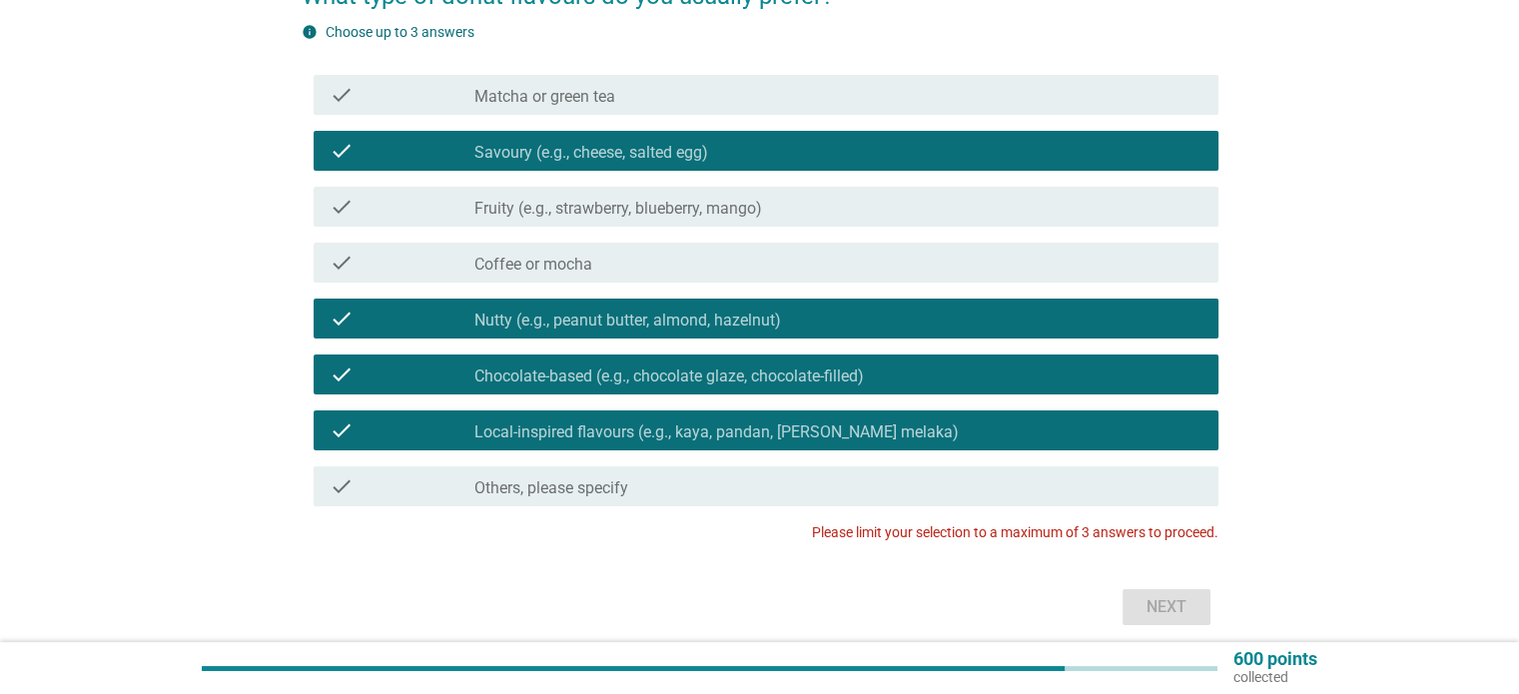
click at [995, 419] on div "check_box Local-inspired flavours (e.g., kaya, pandan, [PERSON_NAME] melaka)" at bounding box center [837, 430] width 727 height 24
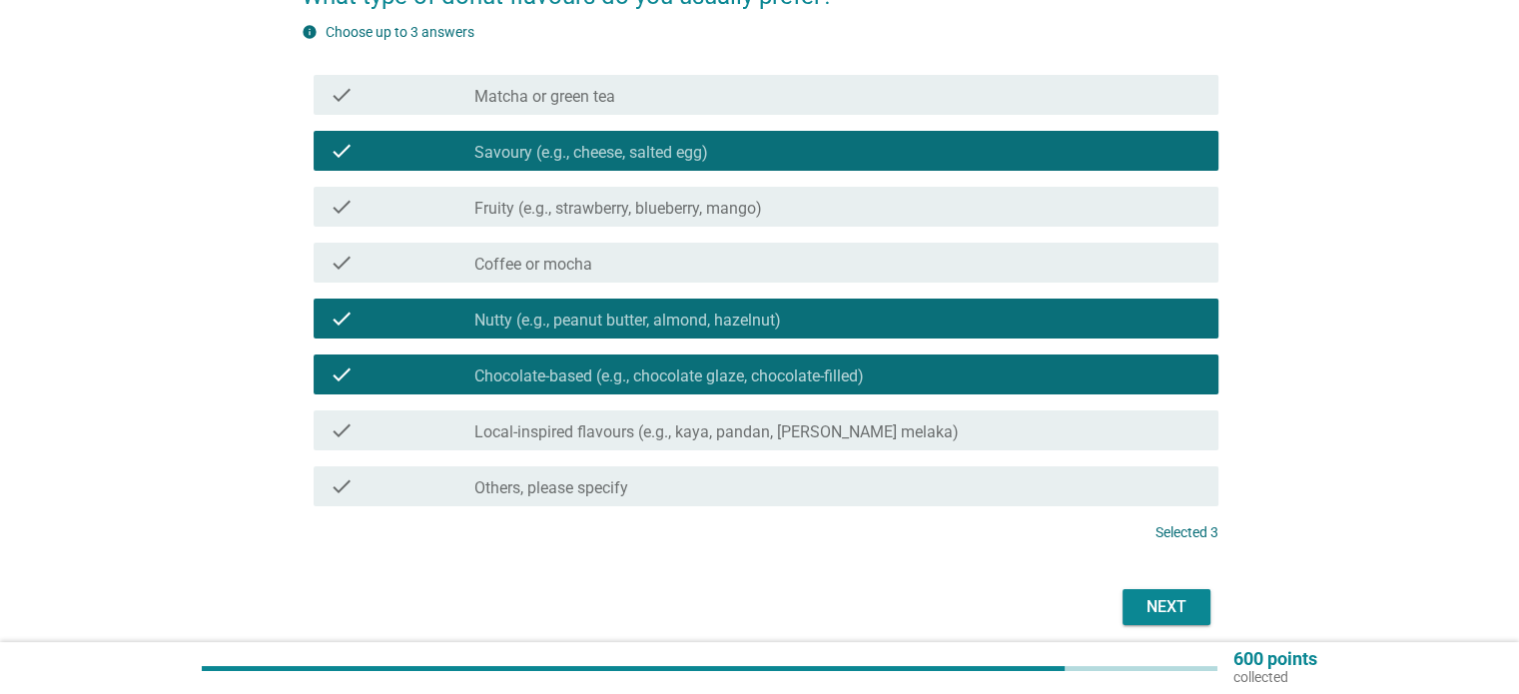
click at [1176, 595] on div "Next" at bounding box center [1166, 607] width 56 height 24
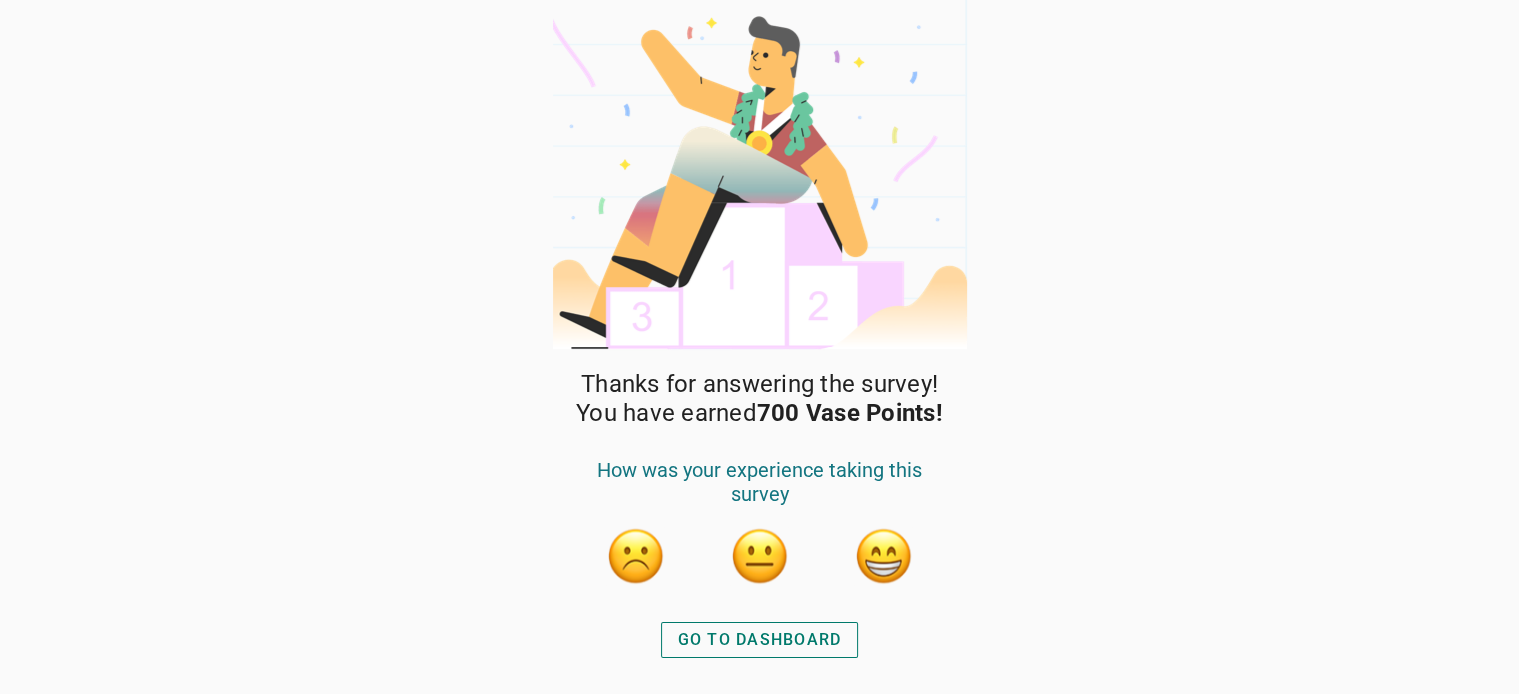
click at [819, 637] on div "GO TO DASHBOARD" at bounding box center [760, 640] width 164 height 24
